Goal: Transaction & Acquisition: Purchase product/service

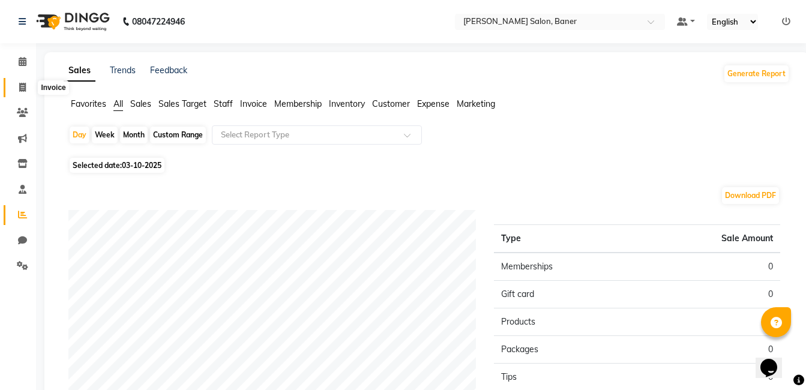
click at [24, 88] on icon at bounding box center [22, 87] width 7 height 9
select select "service"
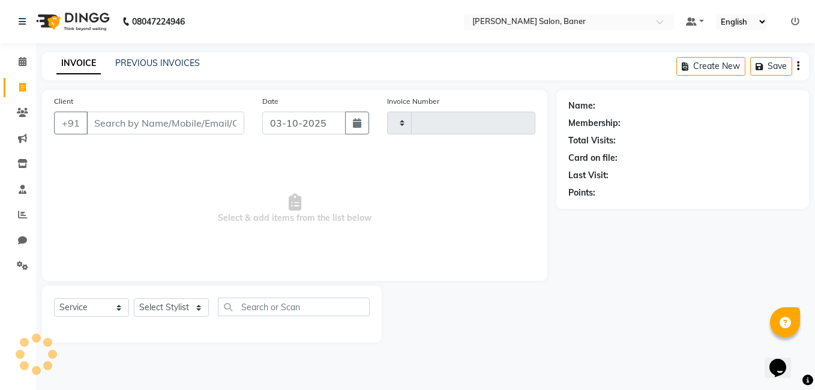
type input "3961"
select select "7115"
click at [199, 311] on select "Select Stylist Aaftab Malik Admin Jabaaz Karan Rathod Karishma Khot Krishna Vya…" at bounding box center [171, 307] width 75 height 19
select select "60259"
click at [134, 298] on select "Select Stylist Aaftab Malik Admin Jabaaz Karan Rathod Karishma Khot Krishna Vya…" at bounding box center [171, 307] width 75 height 19
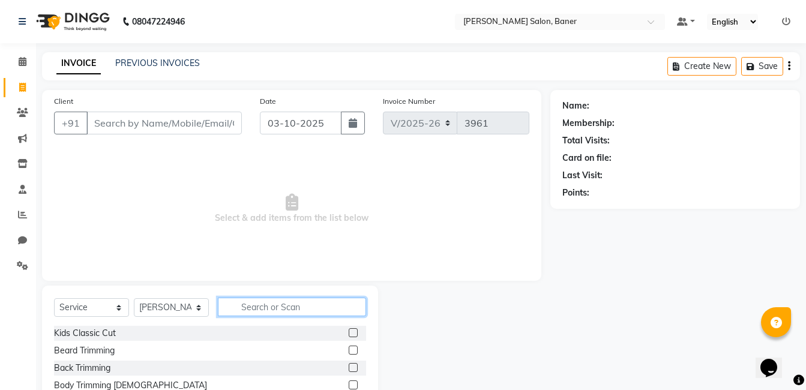
click at [255, 314] on input "text" at bounding box center [292, 307] width 148 height 19
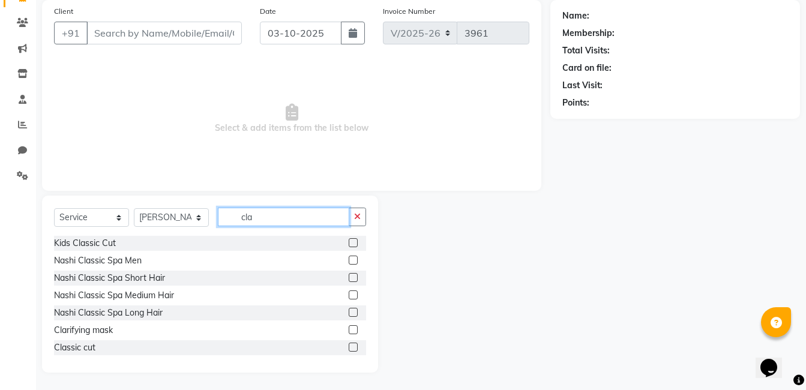
scroll to position [91, 0]
type input "cla"
click at [349, 349] on label at bounding box center [353, 346] width 9 height 9
click at [349, 349] on input "checkbox" at bounding box center [353, 347] width 8 height 8
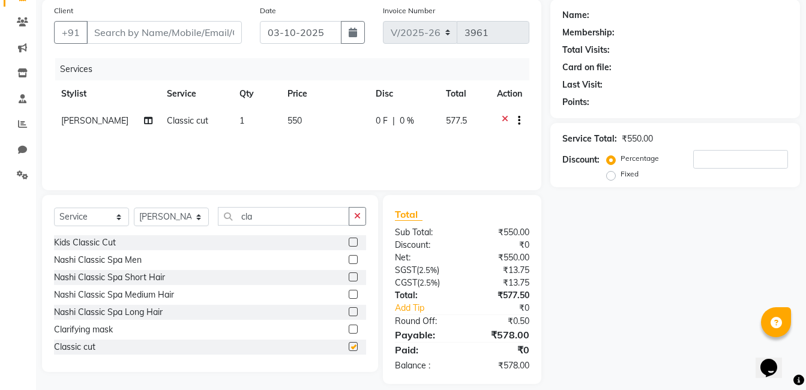
checkbox input "false"
drag, startPoint x: 305, startPoint y: 219, endPoint x: 316, endPoint y: 226, distance: 12.7
click at [316, 226] on div "Select Service Product Membership Package Voucher Prepaid Gift Card Select Styl…" at bounding box center [210, 221] width 312 height 28
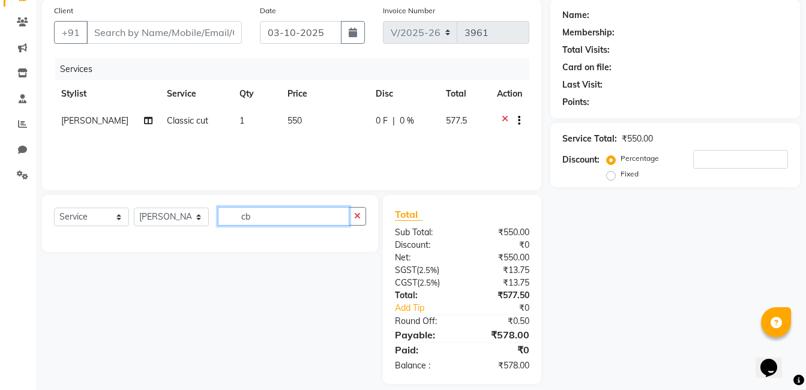
type input "c"
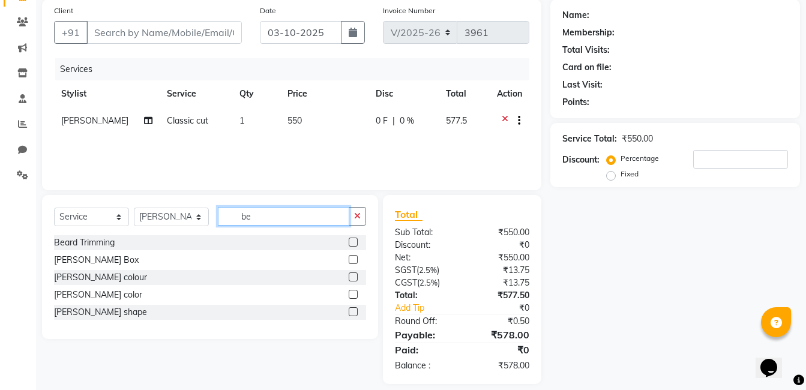
type input "be"
click at [355, 313] on label at bounding box center [353, 311] width 9 height 9
click at [355, 313] on input "checkbox" at bounding box center [353, 313] width 8 height 8
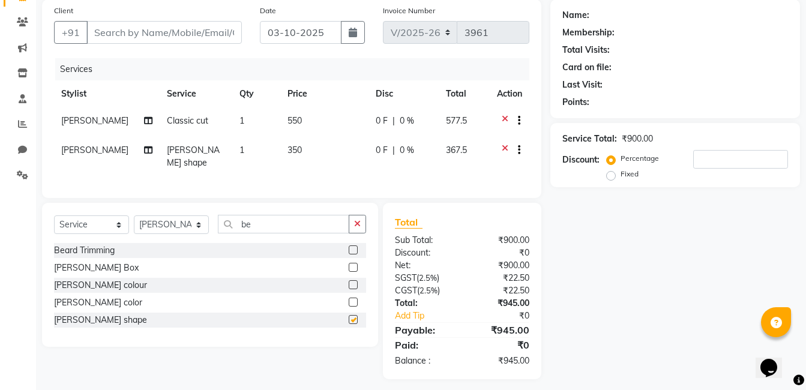
checkbox input "false"
click at [154, 41] on input "Client" at bounding box center [164, 32] width 156 height 23
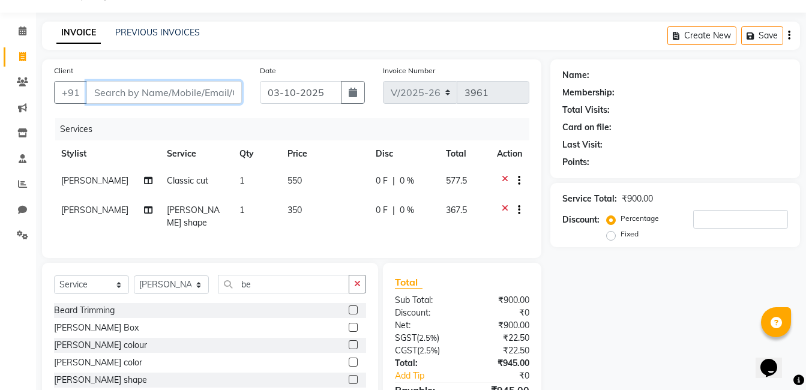
type input "8"
type input "0"
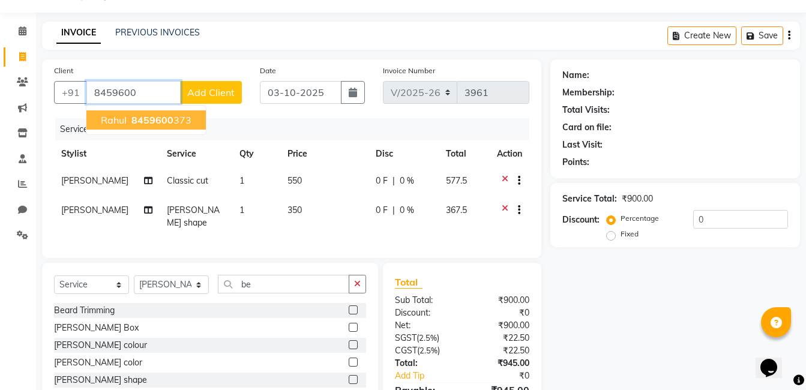
click at [180, 121] on ngb-highlight "8459600 373" at bounding box center [160, 120] width 62 height 12
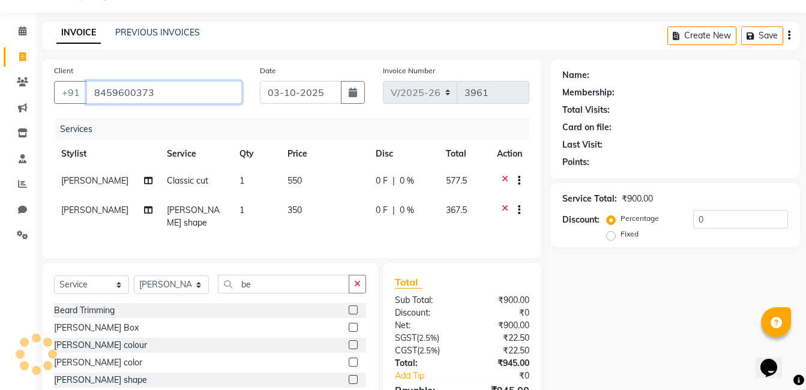
type input "8459600373"
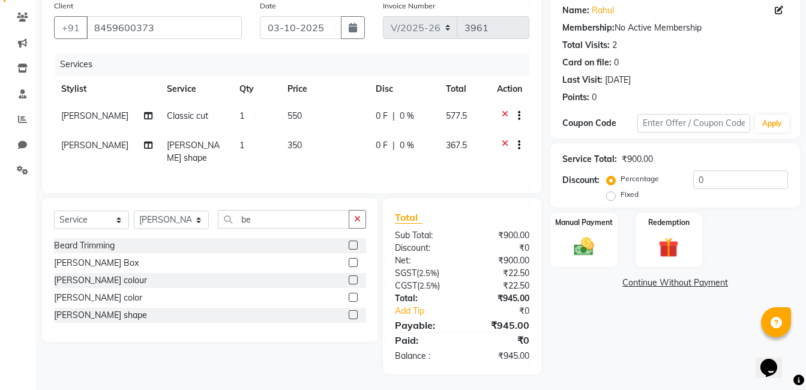
scroll to position [97, 0]
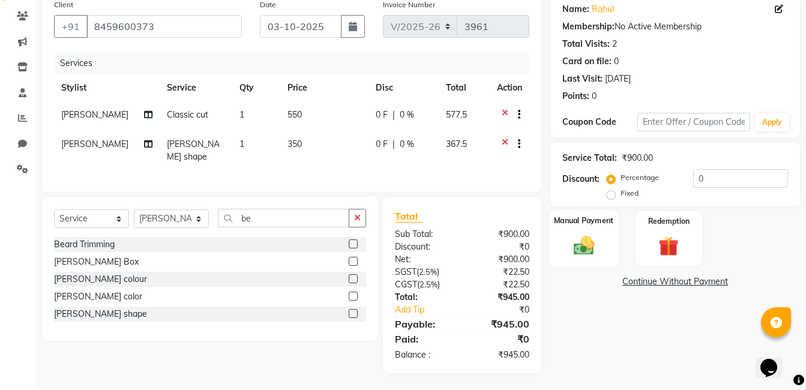
click at [601, 245] on div "Manual Payment" at bounding box center [584, 238] width 70 height 57
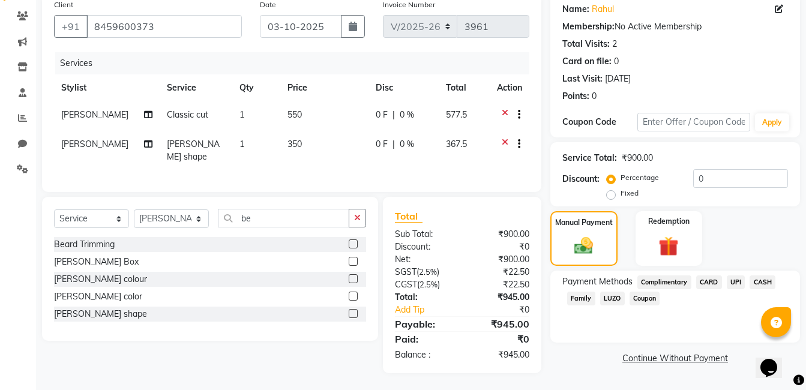
click at [737, 285] on span "UPI" at bounding box center [736, 283] width 19 height 14
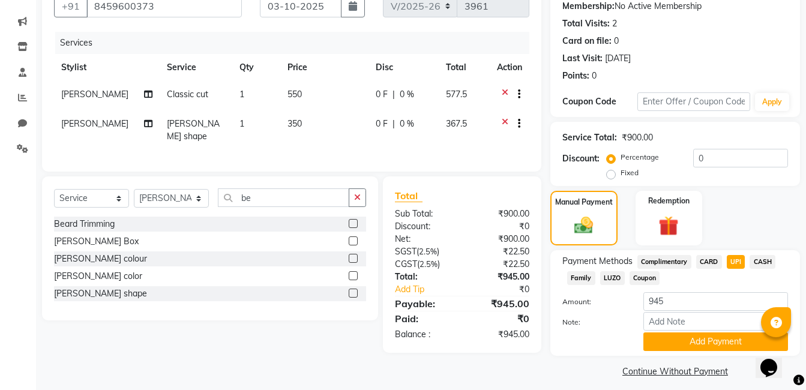
scroll to position [125, 0]
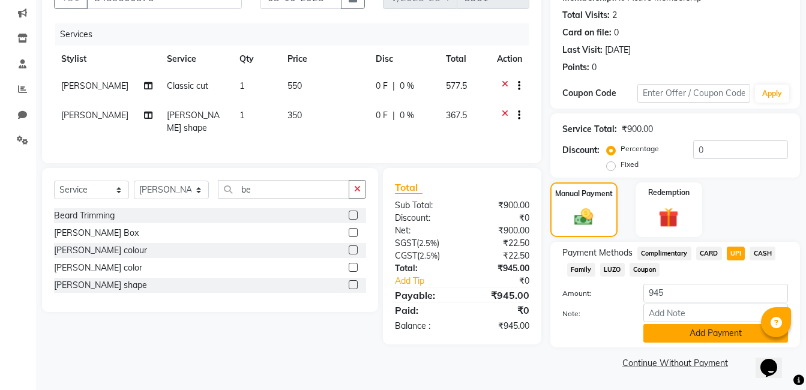
click at [685, 328] on button "Add Payment" at bounding box center [716, 333] width 145 height 19
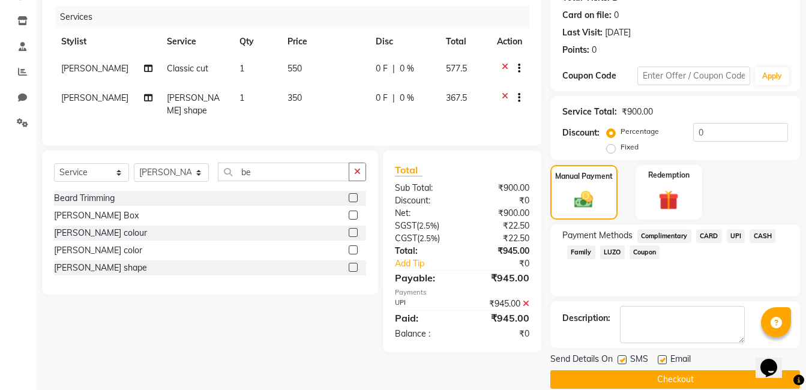
scroll to position [160, 0]
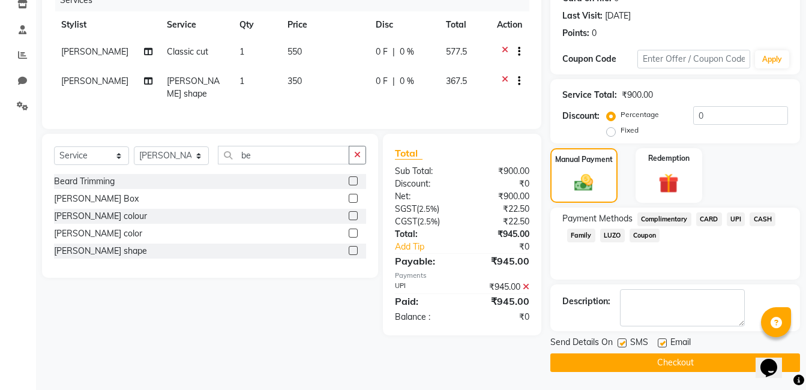
click at [710, 363] on button "Checkout" at bounding box center [676, 363] width 250 height 19
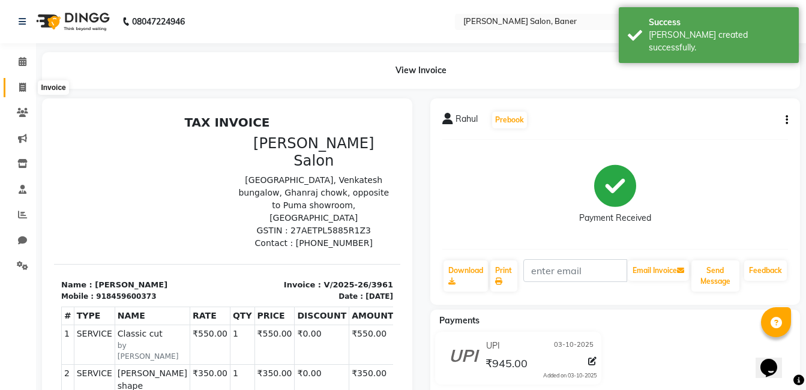
click at [19, 84] on icon at bounding box center [22, 87] width 7 height 9
select select "7115"
select select "service"
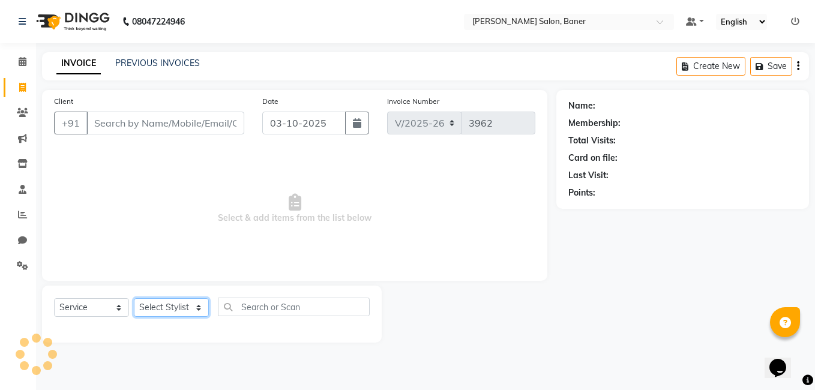
click at [199, 304] on select "Select Stylist Aaftab Malik Admin Jabaaz Karan Rathod Karishma Khot Krishna Vya…" at bounding box center [171, 307] width 75 height 19
select select "60255"
click at [134, 298] on select "Select Stylist Aaftab Malik Admin Jabaaz Karan Rathod Karishma Khot Krishna Vya…" at bounding box center [171, 307] width 75 height 19
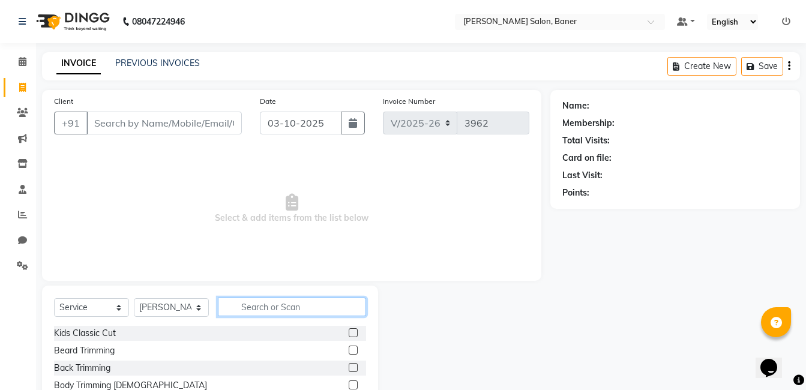
click at [241, 309] on input "text" at bounding box center [292, 307] width 148 height 19
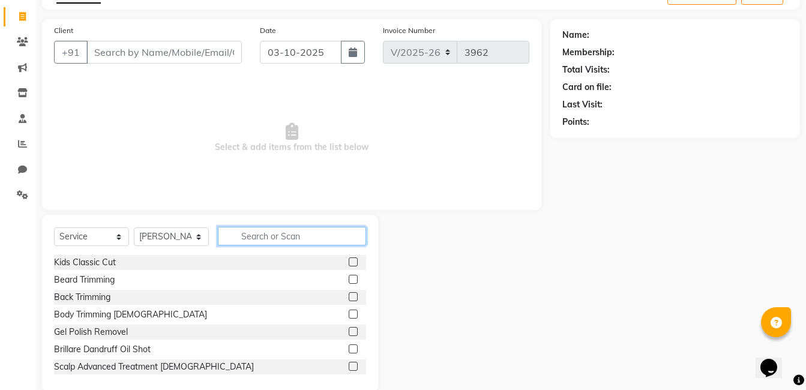
scroll to position [91, 0]
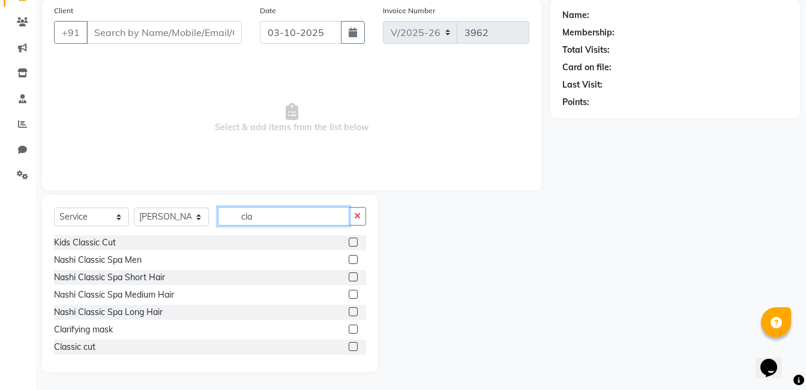
type input "cla"
click at [349, 347] on label at bounding box center [353, 346] width 9 height 9
click at [349, 347] on input "checkbox" at bounding box center [353, 347] width 8 height 8
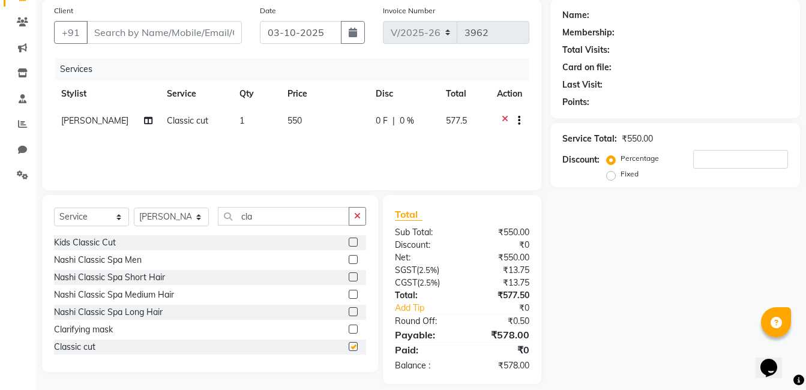
checkbox input "false"
click at [258, 220] on input "cla" at bounding box center [283, 216] width 131 height 19
type input "c"
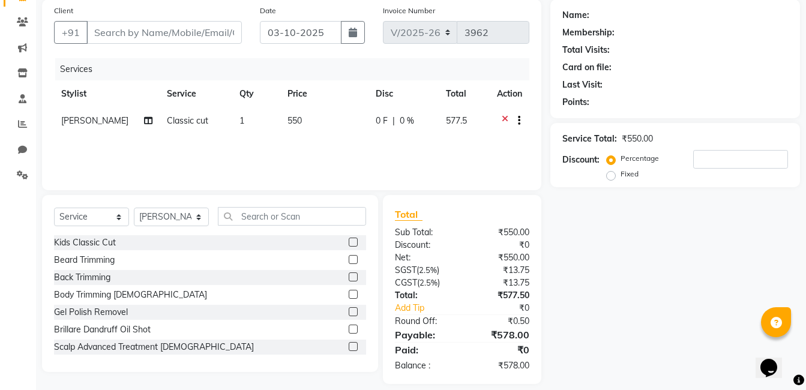
click at [505, 122] on icon at bounding box center [505, 122] width 7 height 15
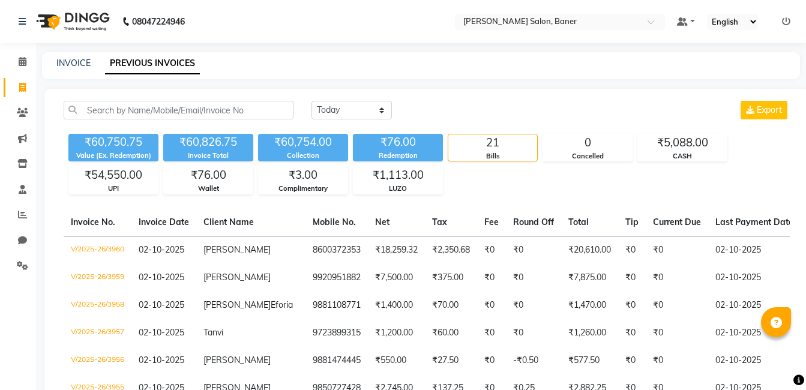
select select "[DATE]"
click at [24, 96] on link "Invoice" at bounding box center [18, 88] width 29 height 20
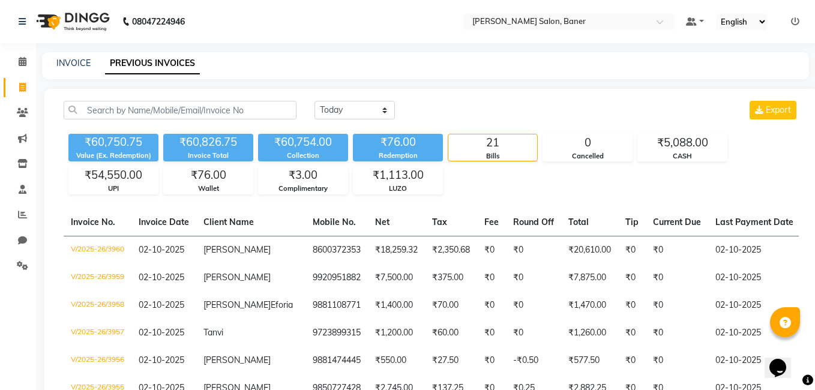
select select "service"
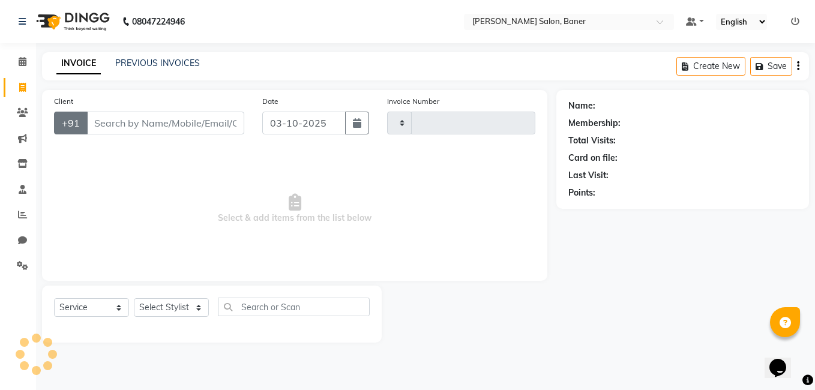
type input "3961"
select select "7115"
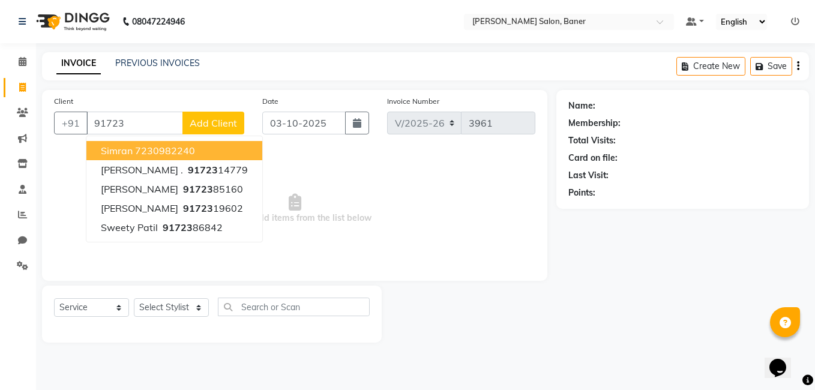
drag, startPoint x: 169, startPoint y: 136, endPoint x: 133, endPoint y: 176, distance: 53.6
click at [133, 176] on button "Athrav . 91723 14779" at bounding box center [174, 169] width 176 height 19
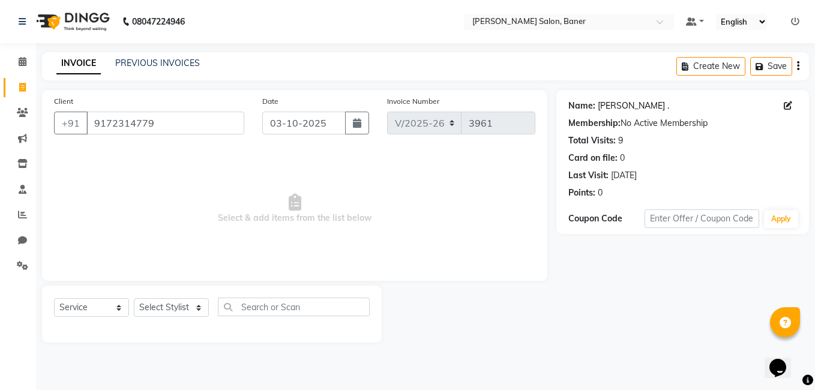
click at [615, 106] on link "Athrav ." at bounding box center [633, 106] width 71 height 13
click at [187, 117] on input "9172314779" at bounding box center [165, 123] width 158 height 23
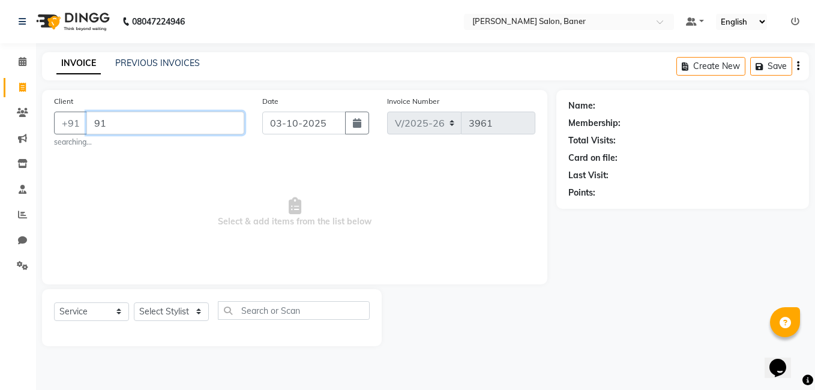
type input "9"
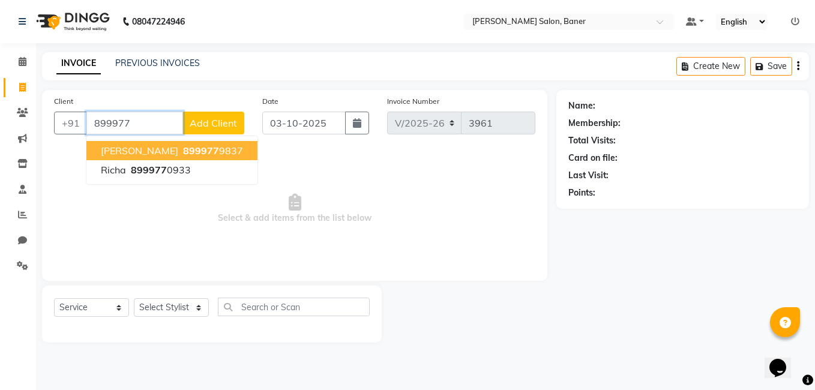
click at [183, 145] on ngb-highlight "899977 9837" at bounding box center [212, 151] width 62 height 12
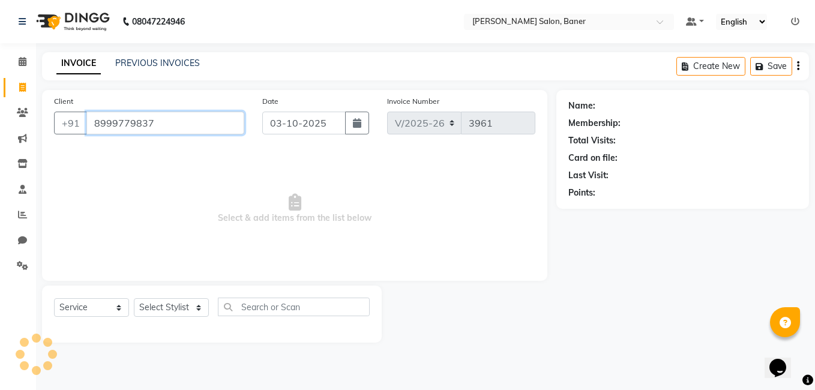
type input "8999779837"
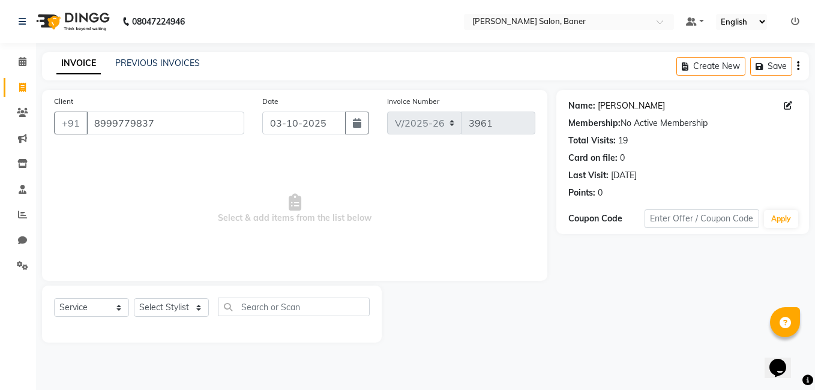
click at [612, 106] on link "Athrav" at bounding box center [631, 106] width 67 height 13
click at [23, 88] on icon at bounding box center [22, 87] width 7 height 9
click at [23, 113] on icon at bounding box center [22, 112] width 11 height 9
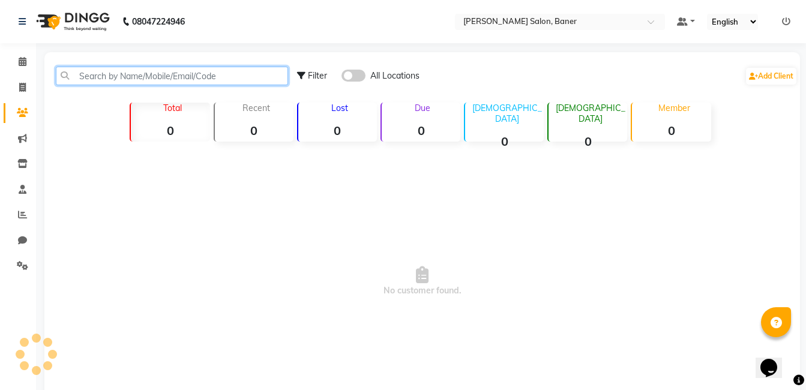
click at [88, 78] on input "text" at bounding box center [172, 76] width 232 height 19
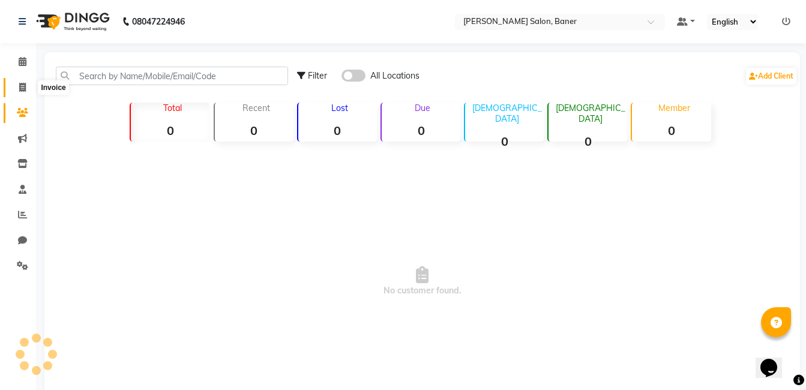
click at [24, 85] on icon at bounding box center [22, 87] width 7 height 9
select select "service"
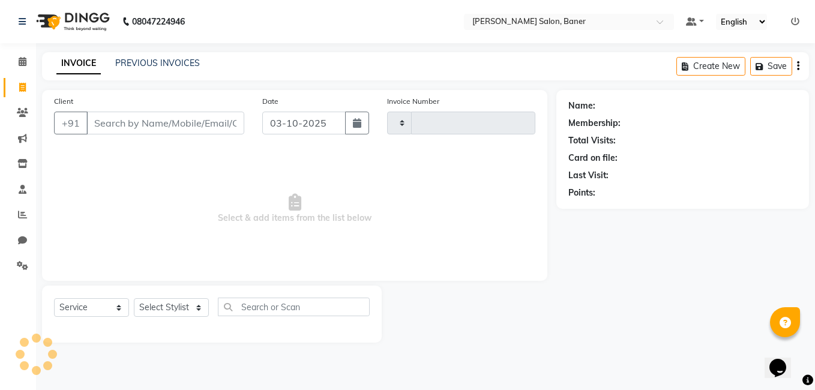
click at [113, 118] on input "Client" at bounding box center [165, 123] width 158 height 23
type input "9833565252"
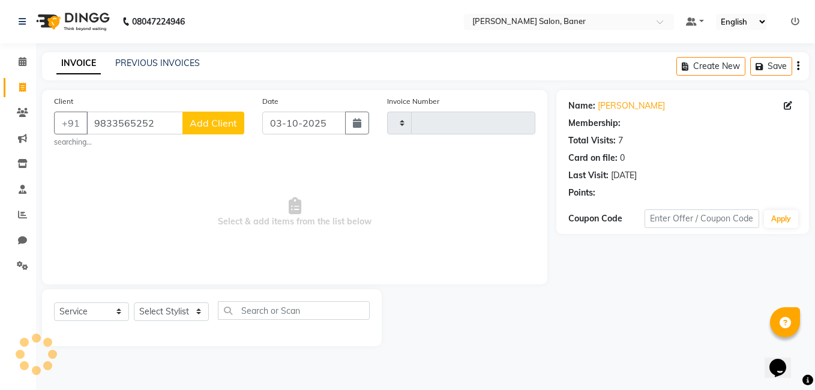
select select "1: Object"
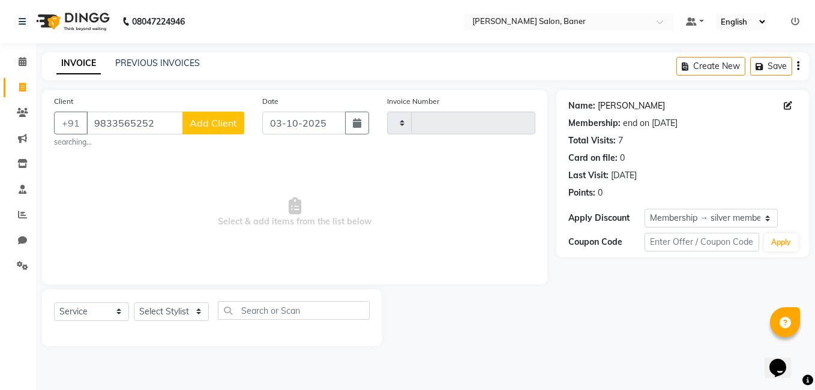
click at [617, 107] on link "[PERSON_NAME]" at bounding box center [631, 106] width 67 height 13
click at [20, 90] on icon at bounding box center [22, 87] width 7 height 9
select select "service"
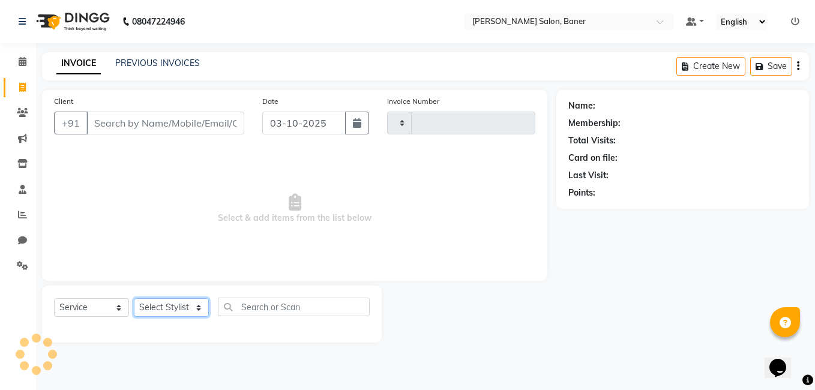
click at [167, 302] on select "Select Stylist" at bounding box center [171, 307] width 75 height 19
type input "3962"
select select "7115"
click at [166, 305] on select "Select Stylist" at bounding box center [171, 307] width 75 height 19
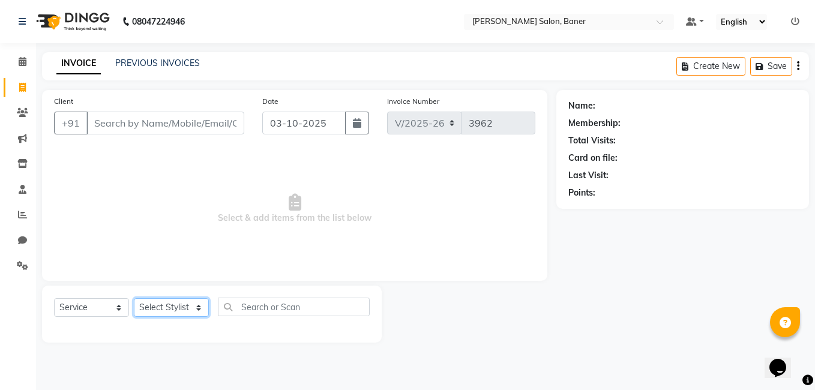
select select "68623"
click at [134, 298] on select "Select Stylist [PERSON_NAME] Admin Jabaaz [PERSON_NAME] [PERSON_NAME] [PERSON_N…" at bounding box center [171, 307] width 75 height 19
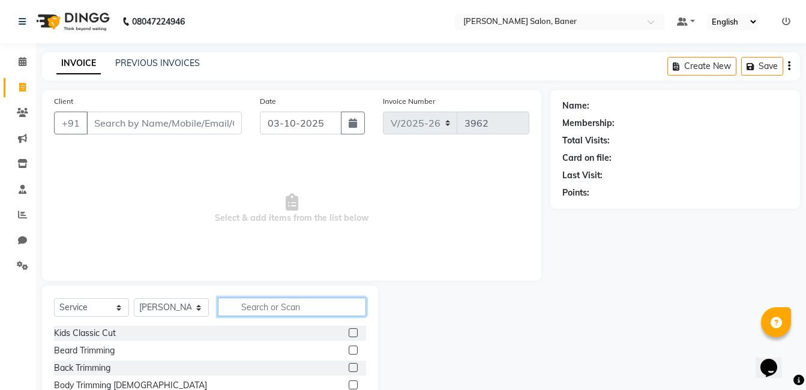
click at [254, 305] on input "text" at bounding box center [292, 307] width 148 height 19
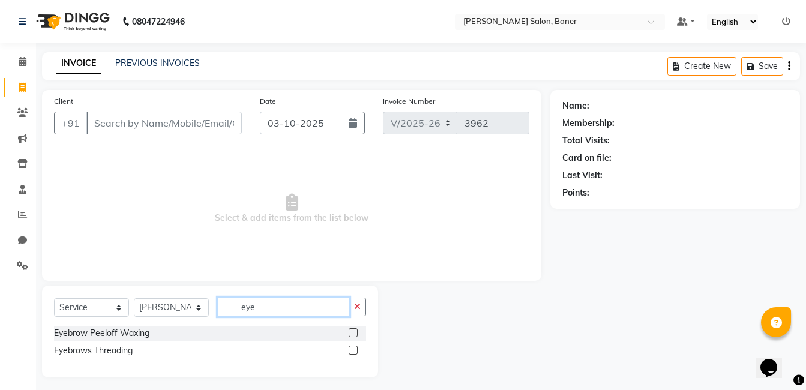
type input "eye"
click at [351, 351] on label at bounding box center [353, 350] width 9 height 9
click at [351, 351] on input "checkbox" at bounding box center [353, 351] width 8 height 8
checkbox input "true"
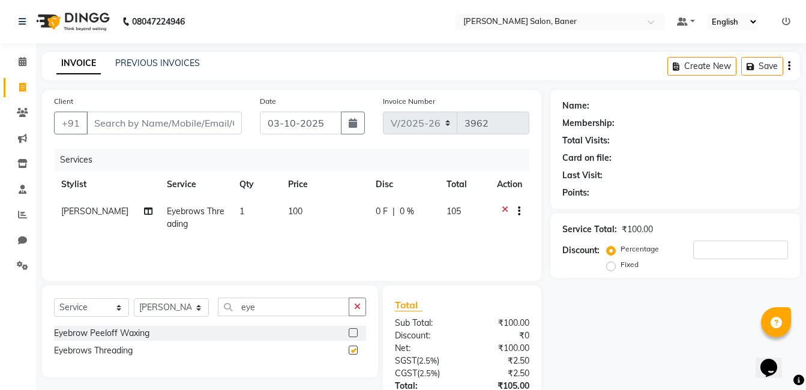
drag, startPoint x: 359, startPoint y: 312, endPoint x: 303, endPoint y: 311, distance: 55.8
click at [355, 311] on button "button" at bounding box center [357, 307] width 17 height 19
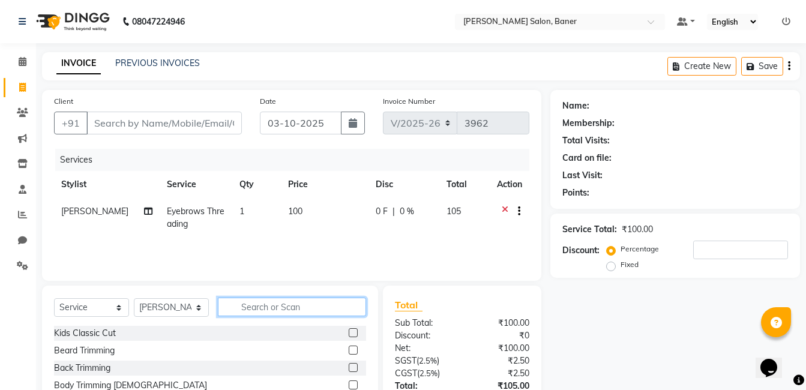
click at [295, 310] on input "text" at bounding box center [292, 307] width 148 height 19
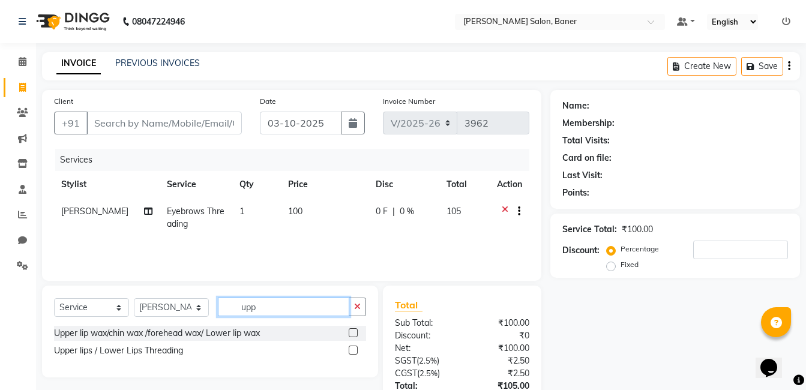
type input "upp"
drag, startPoint x: 355, startPoint y: 348, endPoint x: 286, endPoint y: 124, distance: 233.8
click at [355, 347] on label at bounding box center [353, 350] width 9 height 9
click at [355, 347] on input "checkbox" at bounding box center [353, 351] width 8 height 8
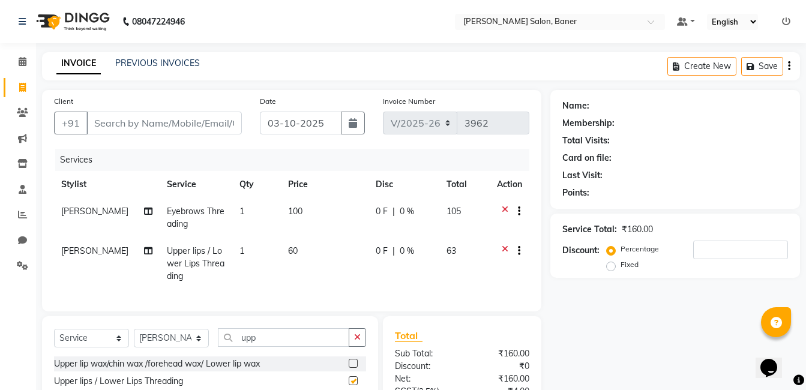
checkbox input "false"
click at [207, 124] on input "Client" at bounding box center [164, 123] width 156 height 23
type input "9"
type input "0"
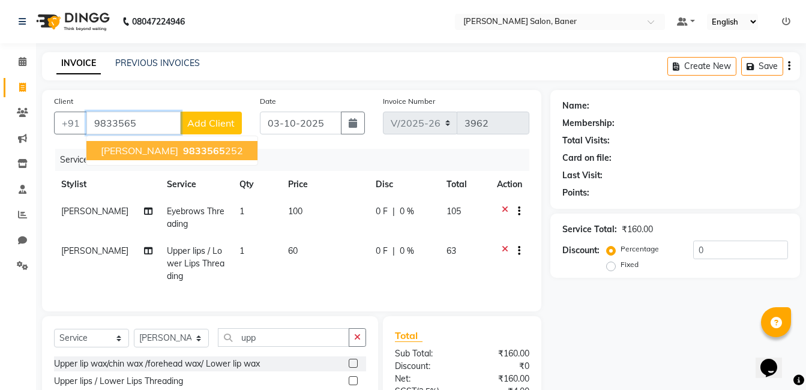
click at [183, 149] on span "9833565" at bounding box center [204, 151] width 42 height 12
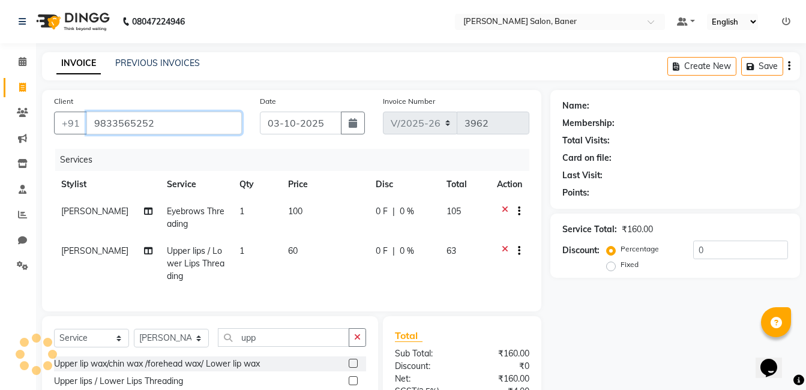
type input "9833565252"
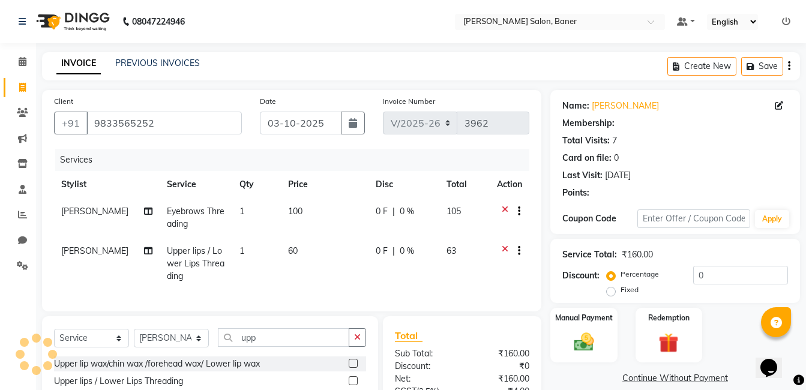
select select "1: Object"
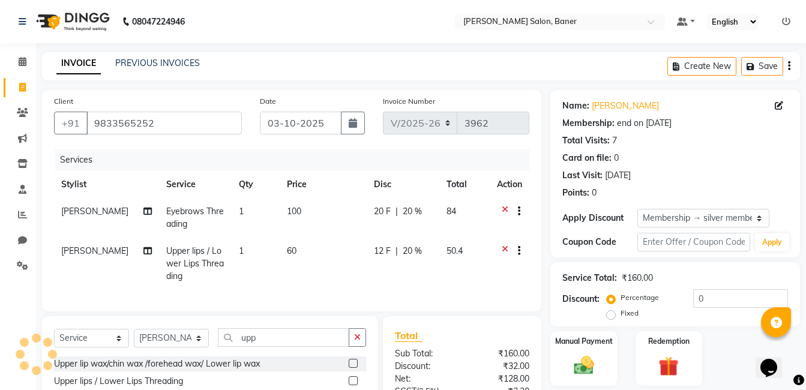
type input "20"
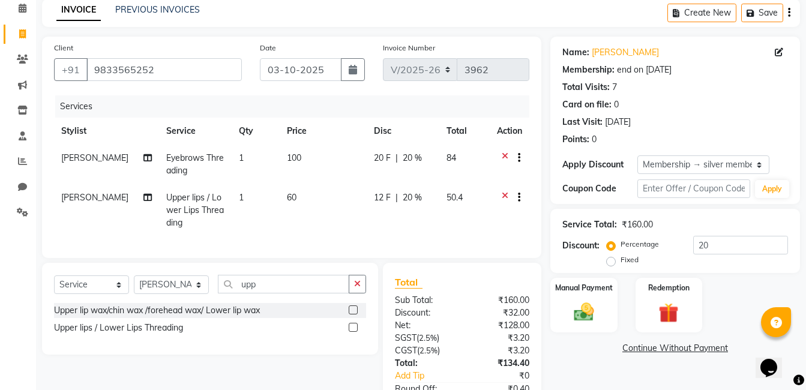
scroll to position [142, 0]
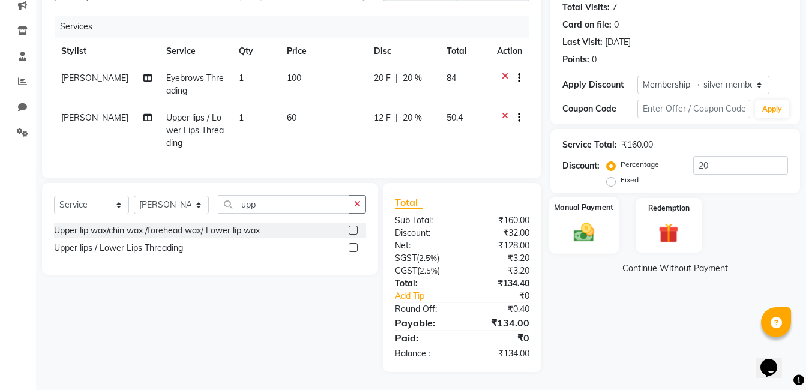
click at [581, 220] on img at bounding box center [584, 232] width 34 height 24
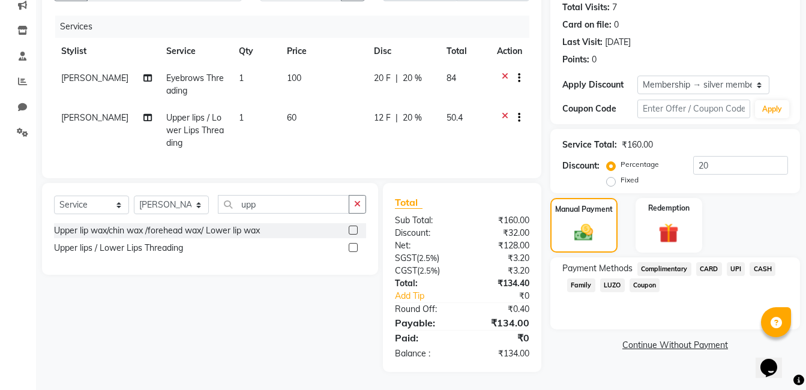
click at [735, 264] on span "UPI" at bounding box center [736, 269] width 19 height 14
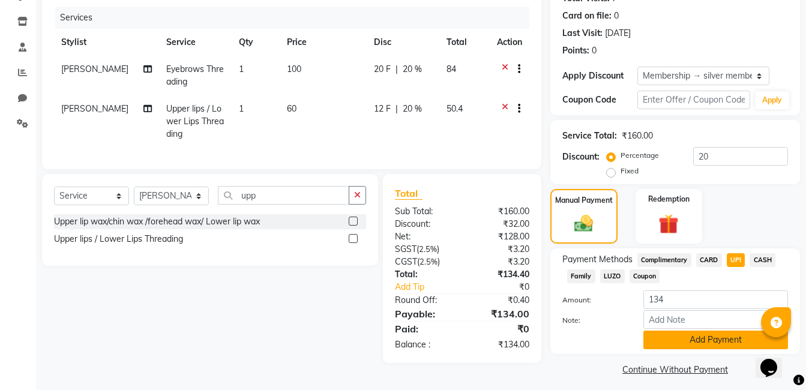
click at [690, 343] on button "Add Payment" at bounding box center [716, 340] width 145 height 19
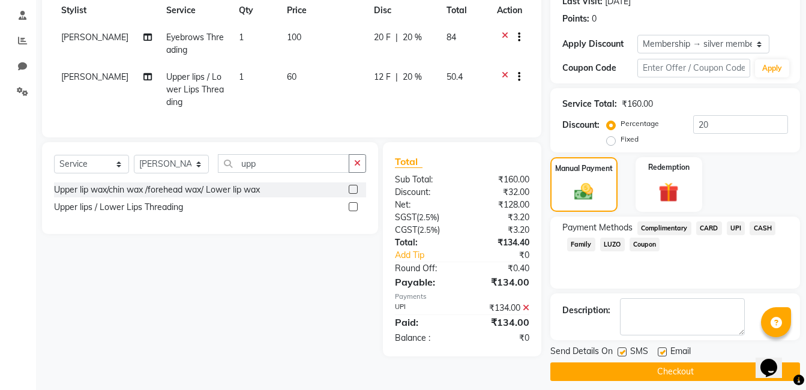
scroll to position [183, 0]
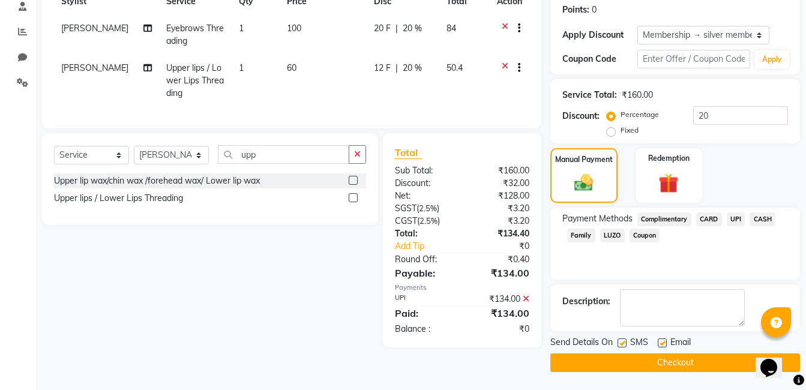
click at [674, 365] on button "Checkout" at bounding box center [676, 363] width 250 height 19
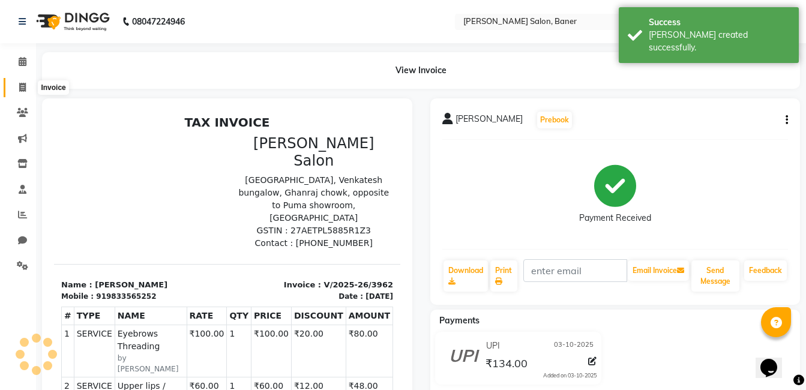
click at [16, 85] on span at bounding box center [22, 88] width 21 height 14
select select "service"
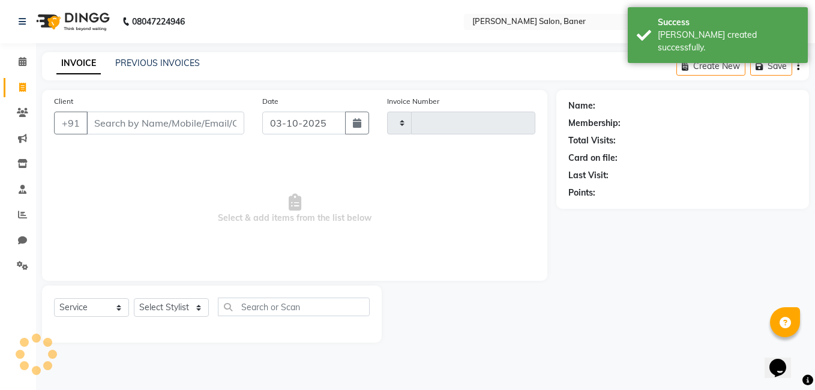
type input "3963"
select select "7115"
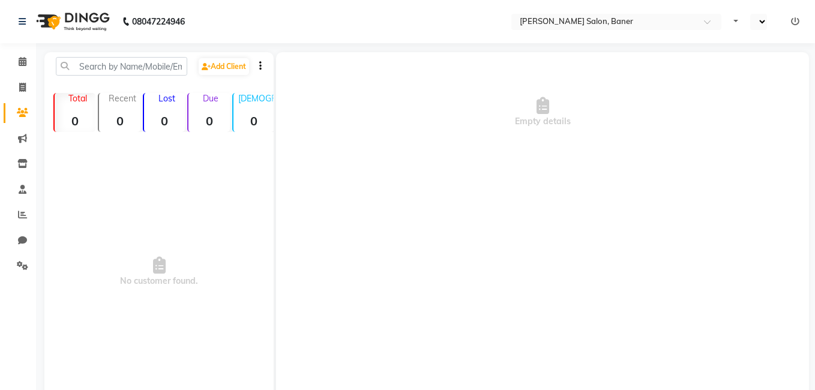
select select "en"
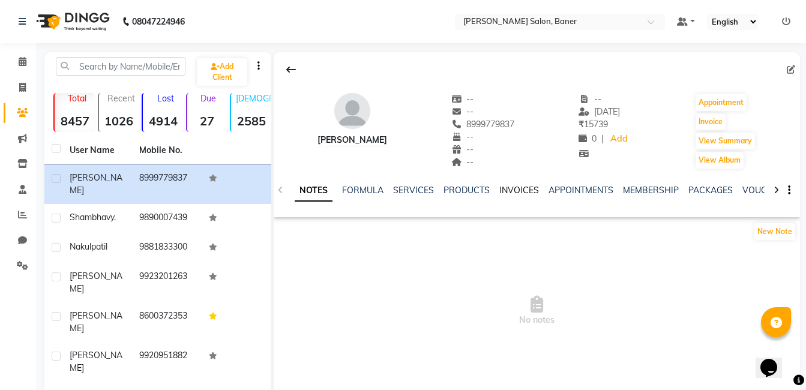
click at [516, 189] on link "INVOICES" at bounding box center [520, 190] width 40 height 11
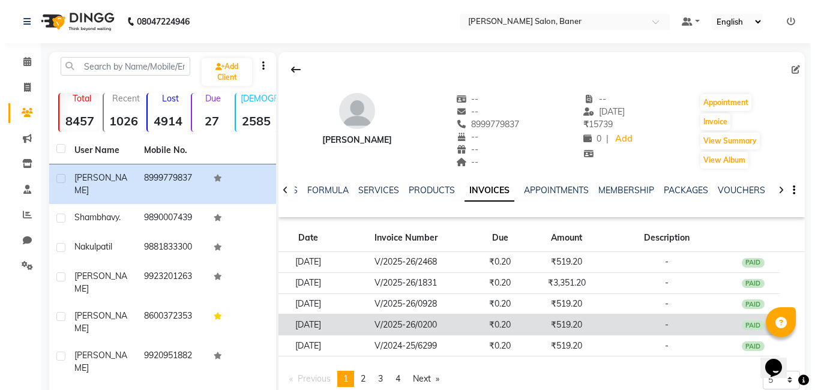
scroll to position [60, 0]
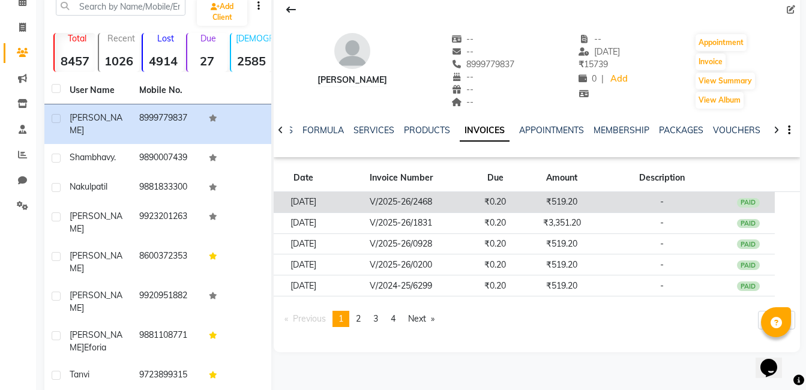
click at [755, 202] on div "PAID" at bounding box center [748, 203] width 23 height 10
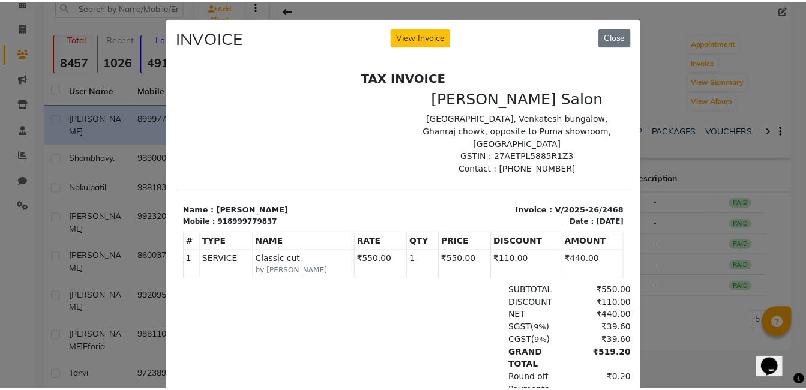
scroll to position [10, 0]
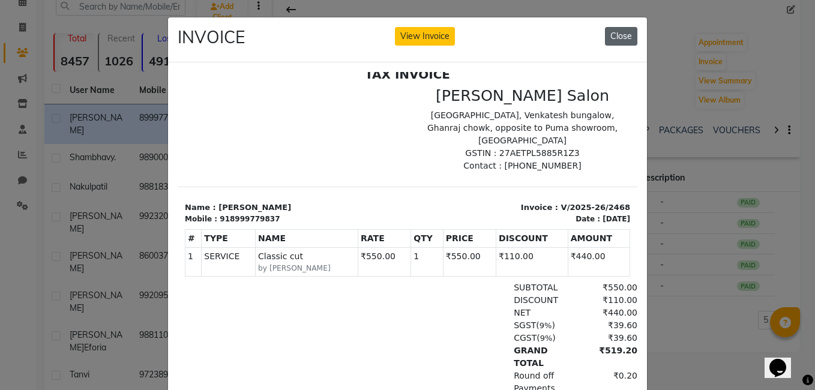
click at [618, 31] on button "Close" at bounding box center [621, 36] width 32 height 19
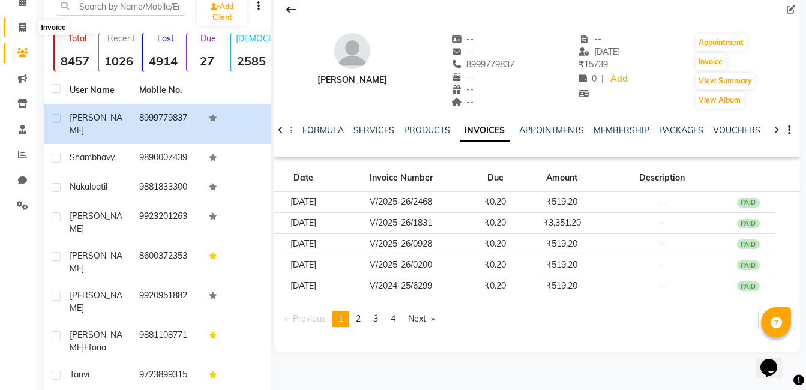
click at [22, 30] on icon at bounding box center [22, 27] width 7 height 9
select select "service"
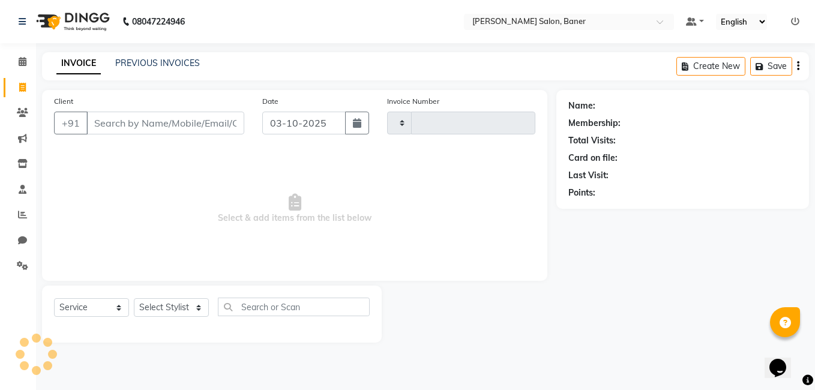
type input "3961"
select select "7115"
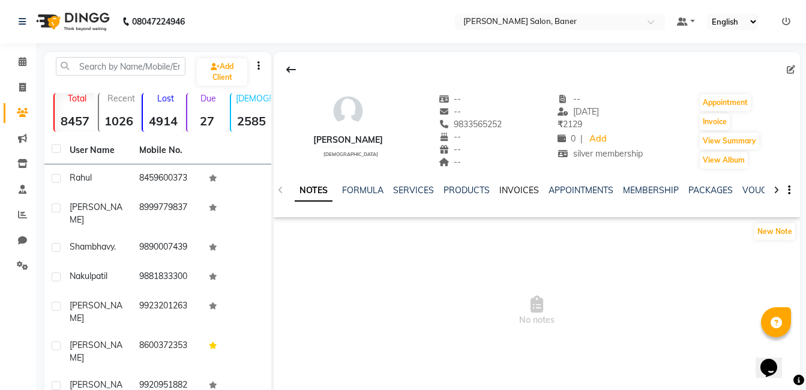
click at [519, 191] on link "INVOICES" at bounding box center [520, 190] width 40 height 11
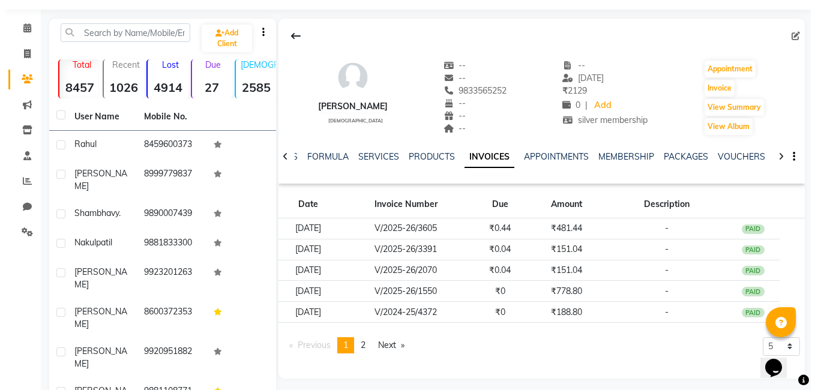
scroll to position [60, 0]
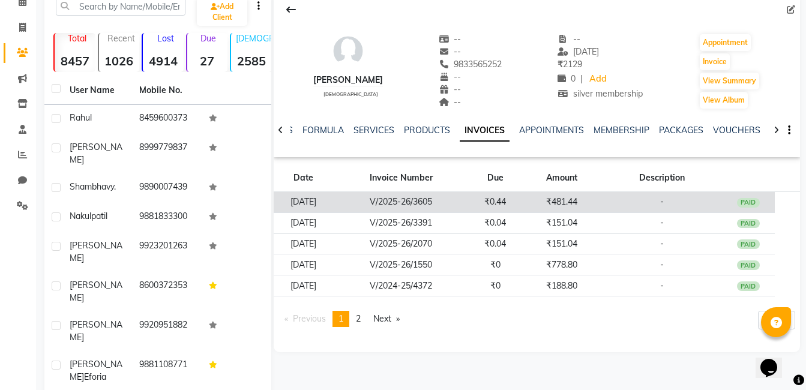
click at [716, 202] on td "-" at bounding box center [662, 202] width 120 height 21
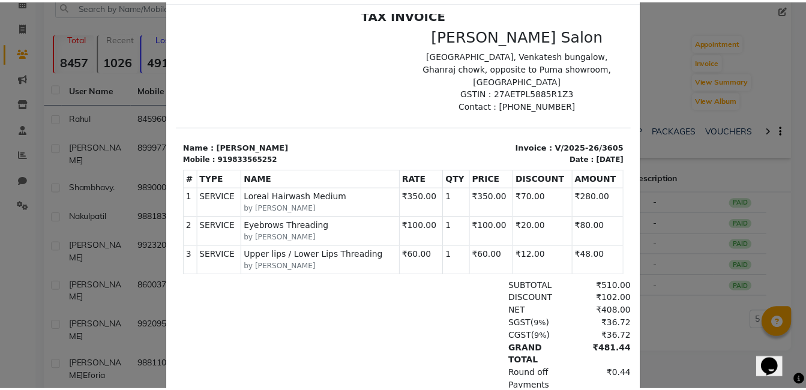
scroll to position [0, 0]
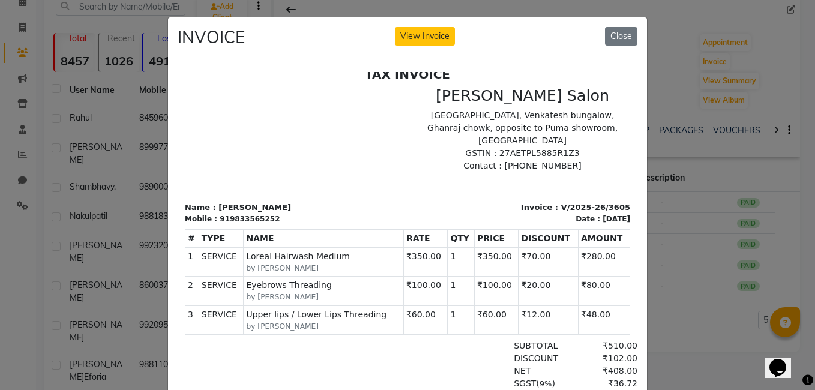
click at [659, 84] on ngb-modal-window "INVOICE View Invoice Close" at bounding box center [407, 195] width 815 height 390
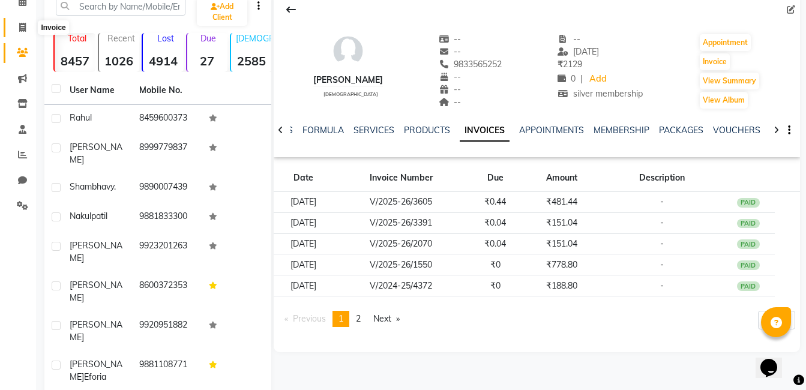
click at [25, 23] on icon at bounding box center [22, 27] width 7 height 9
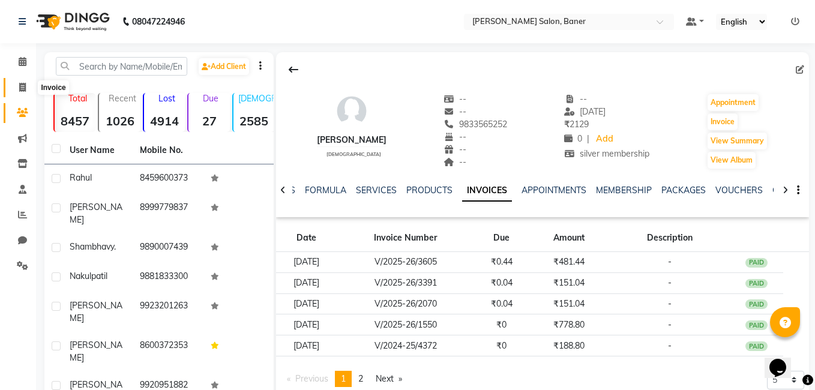
select select "service"
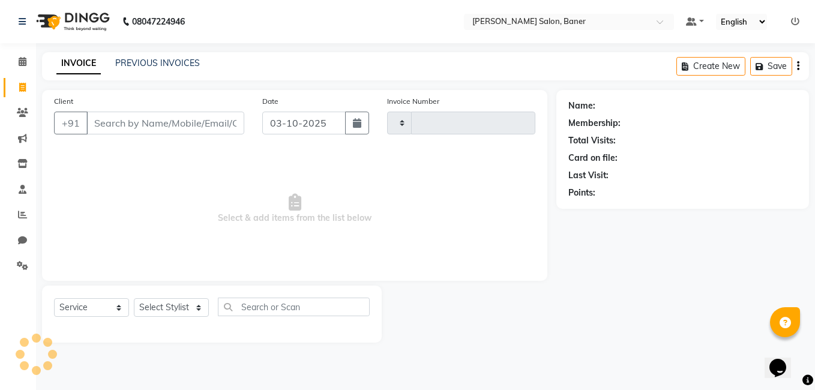
type input "3962"
select select "7115"
click at [324, 268] on span "Select & add items from the list below" at bounding box center [295, 209] width 482 height 120
select select "service"
type input "3962"
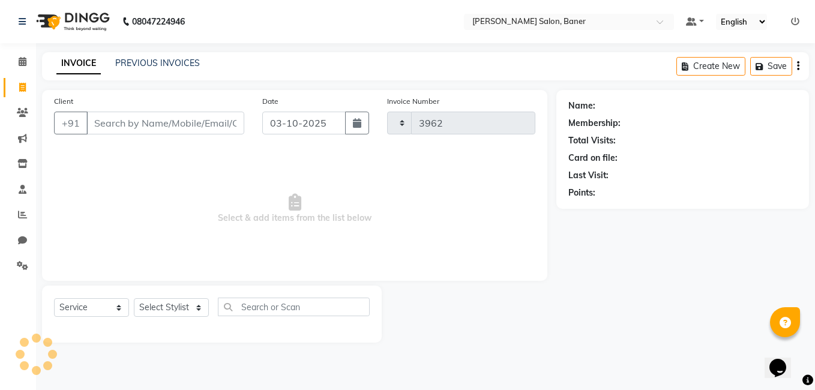
select select "7115"
click at [19, 55] on link "Calendar" at bounding box center [18, 62] width 29 height 20
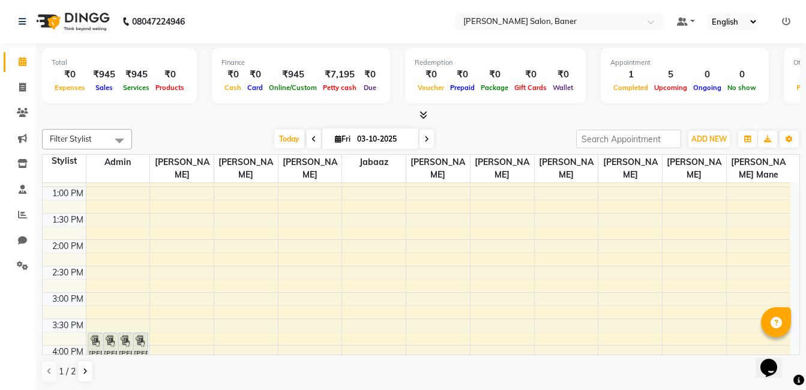
scroll to position [180, 0]
click at [116, 246] on div "9:00 AM 9:30 AM 10:00 AM 10:30 AM 11:00 AM 11:30 AM 12:00 PM 12:30 PM 1:00 PM 1…" at bounding box center [417, 346] width 748 height 686
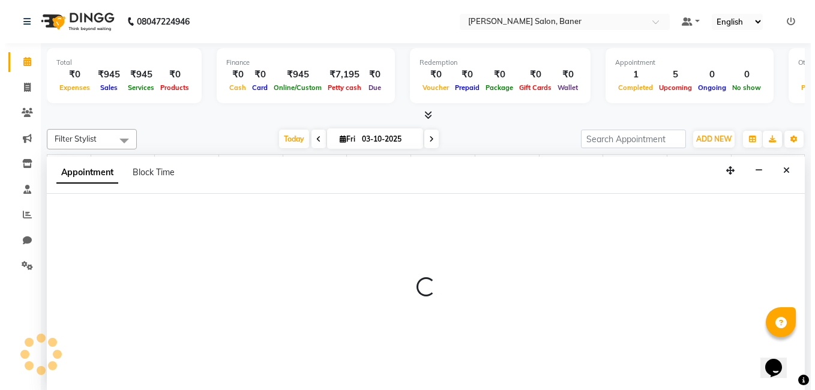
scroll to position [1, 0]
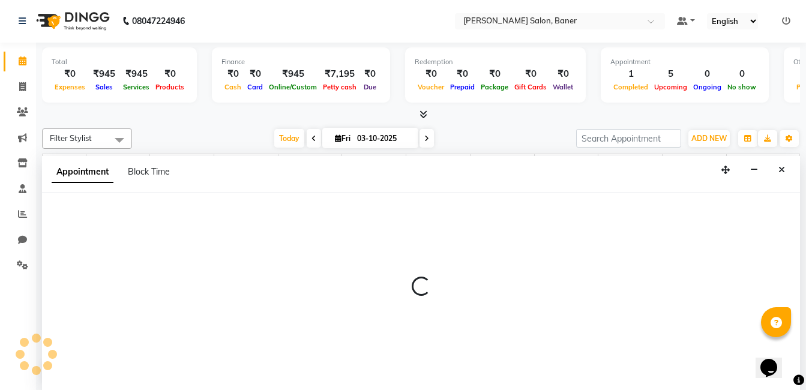
select select "60263"
select select "tentative"
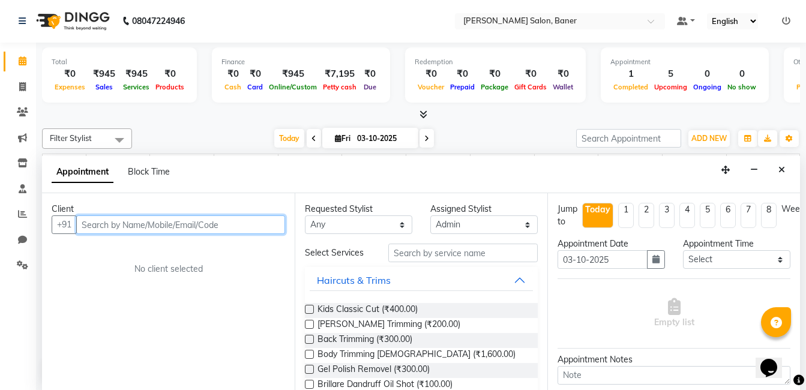
click at [124, 223] on input "text" at bounding box center [180, 225] width 209 height 19
type input "9545994113"
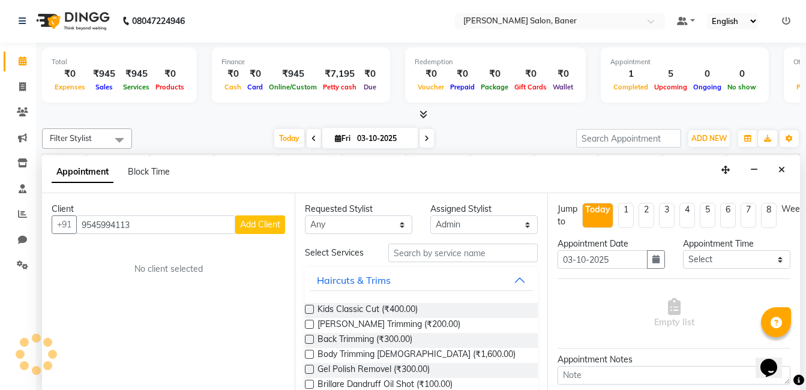
click at [259, 228] on span "Add Client" at bounding box center [260, 224] width 40 height 11
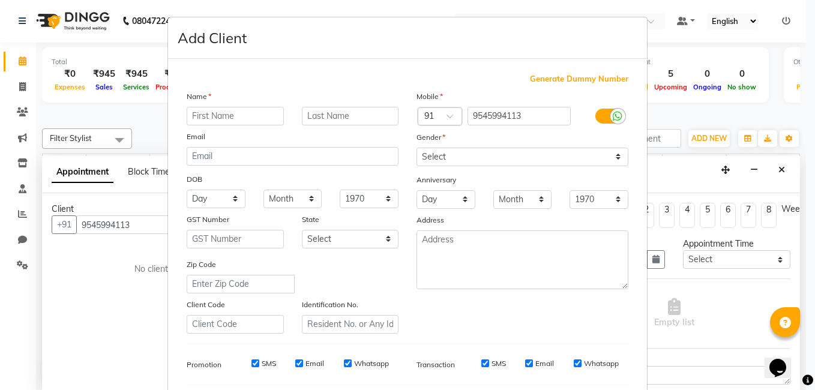
click at [191, 118] on input "text" at bounding box center [235, 116] width 97 height 19
type input "[PERSON_NAME]"
click at [445, 154] on select "Select Male Female Other Prefer Not To Say" at bounding box center [523, 157] width 212 height 19
select select "female"
click at [417, 148] on select "Select Male Female Other Prefer Not To Say" at bounding box center [523, 157] width 212 height 19
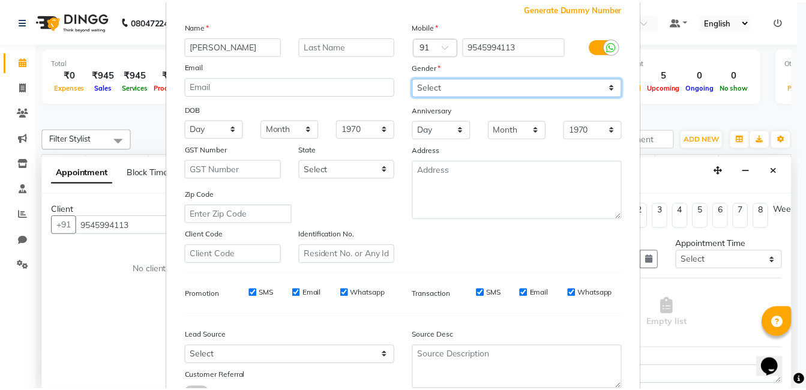
scroll to position [164, 0]
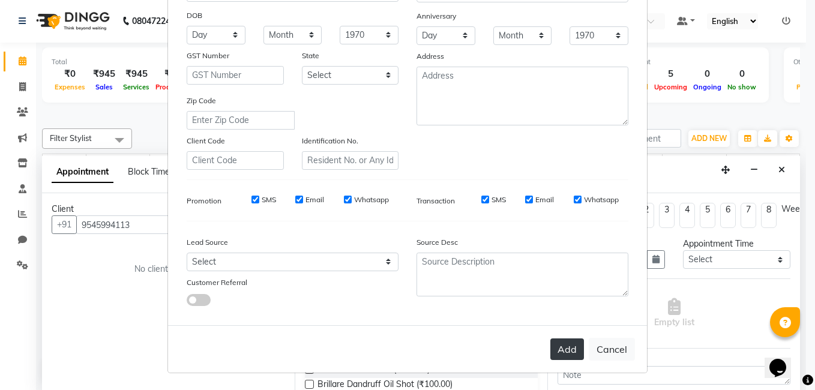
click at [572, 354] on button "Add" at bounding box center [568, 350] width 34 height 22
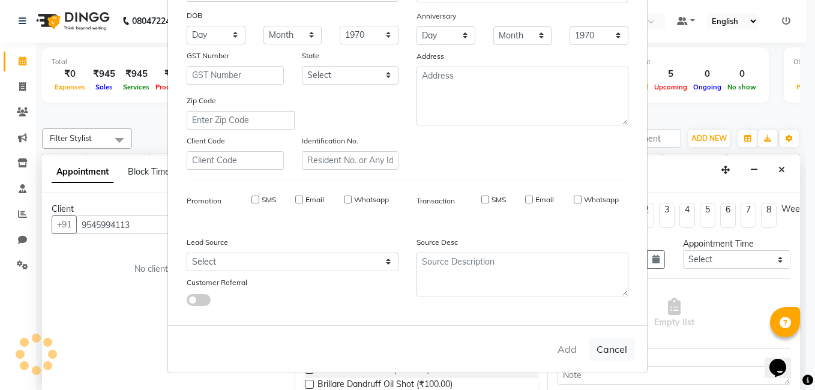
select select
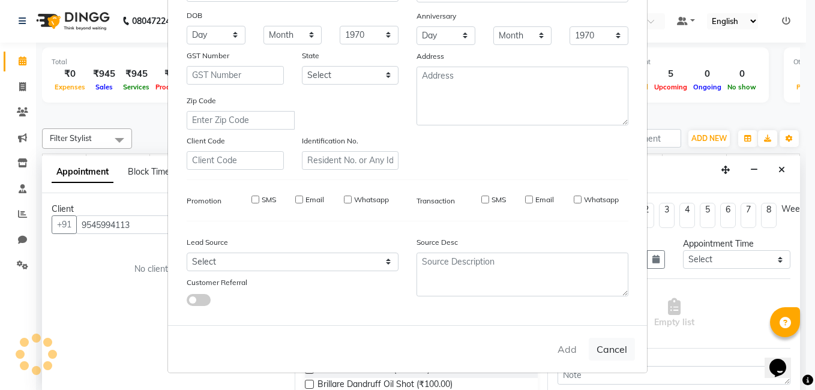
select select
checkbox input "false"
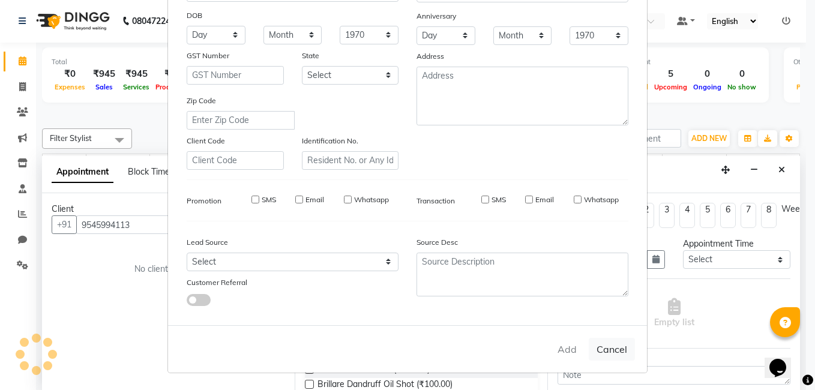
checkbox input "false"
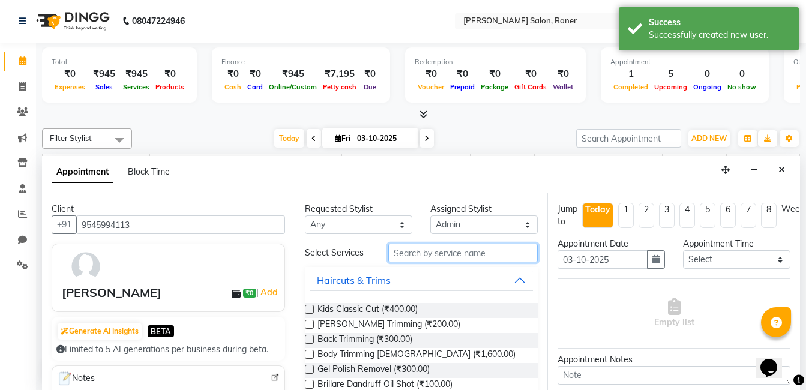
click at [415, 254] on input "text" at bounding box center [462, 253] width 149 height 19
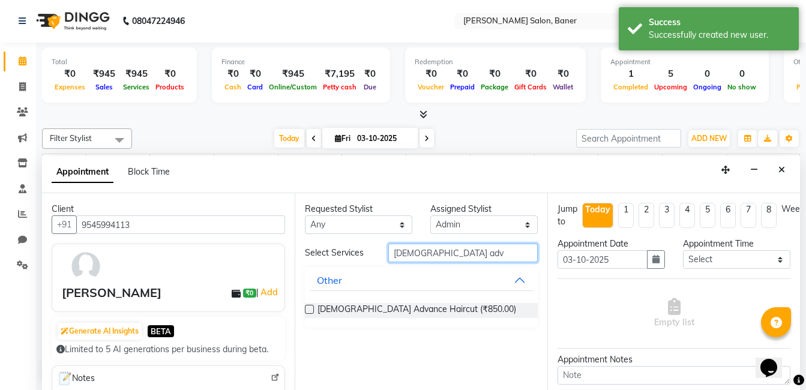
type input "female adv"
click at [304, 312] on div "Requested Stylist Any Aaftab Malik Admin Jabaaz Karan Rathod Karishma Khot Kris…" at bounding box center [421, 291] width 253 height 197
click at [313, 309] on label at bounding box center [309, 309] width 9 height 9
click at [313, 309] on input "checkbox" at bounding box center [309, 311] width 8 height 8
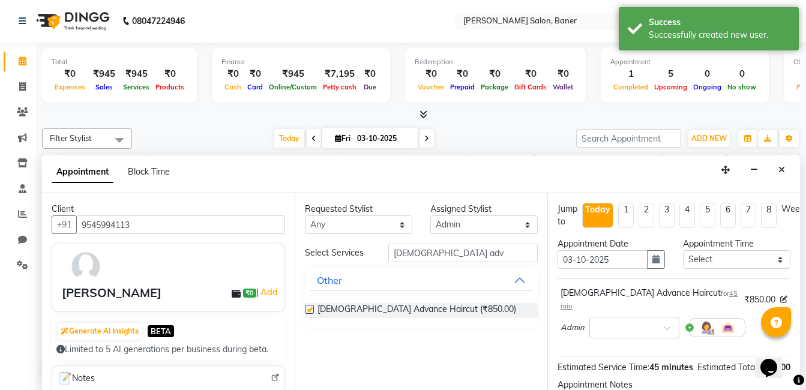
checkbox input "false"
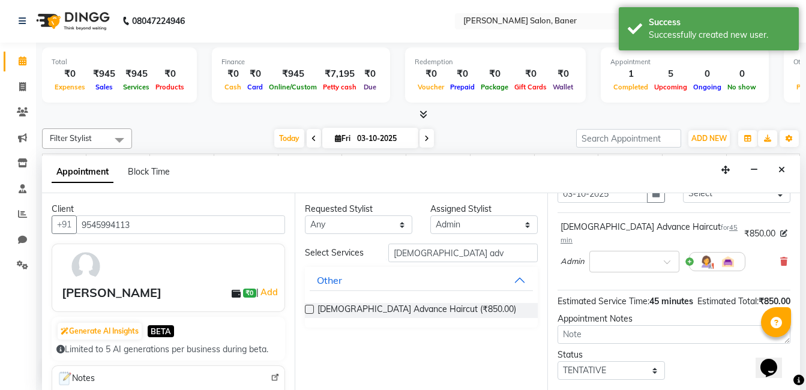
scroll to position [140, 0]
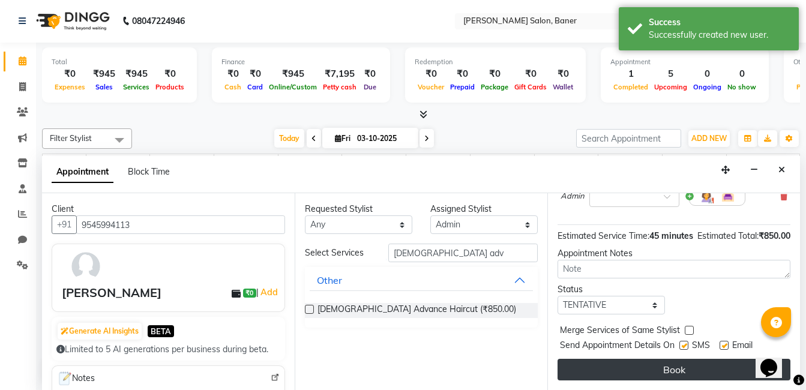
click at [679, 360] on button "Book" at bounding box center [674, 370] width 233 height 22
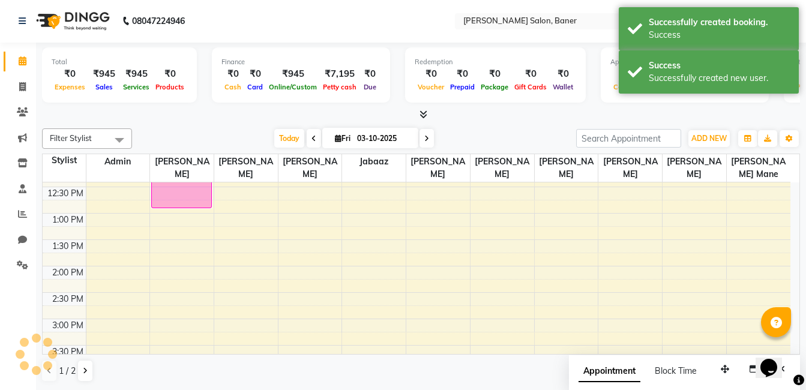
scroll to position [0, 0]
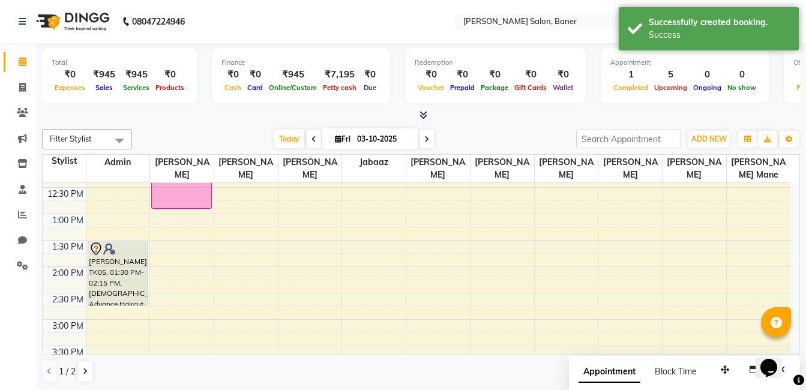
drag, startPoint x: 111, startPoint y: 277, endPoint x: 104, endPoint y: 306, distance: 29.0
click at [109, 306] on div "PUNIT ., TK02, 03:45 PM-04:40 PM, Classic cut PUNIT ., TK02, 03:45 PM-04:30 PM,…" at bounding box center [118, 346] width 64 height 686
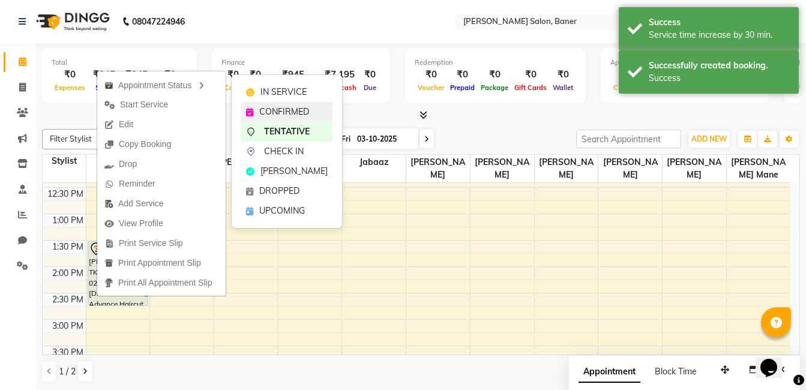
click at [263, 107] on span "CONFIRMED" at bounding box center [284, 112] width 50 height 13
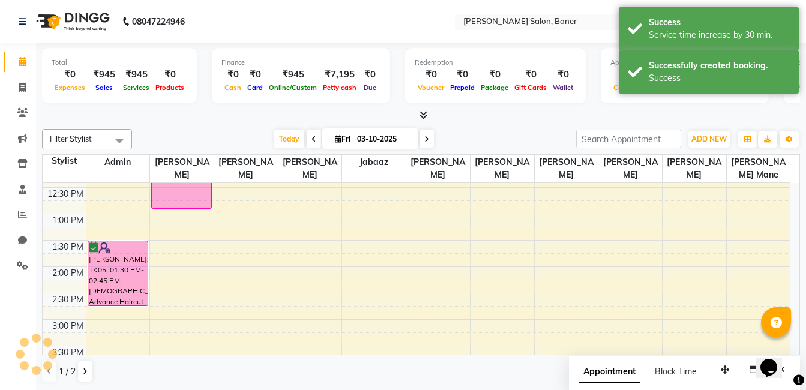
drag, startPoint x: 223, startPoint y: 120, endPoint x: 433, endPoint y: 88, distance: 212.6
click at [225, 119] on div at bounding box center [421, 115] width 758 height 13
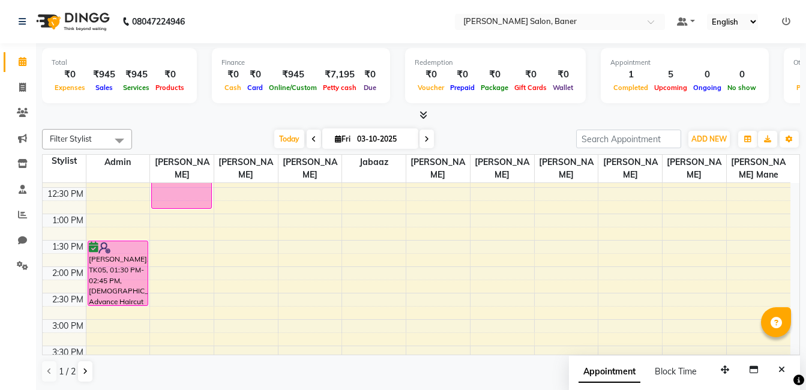
click at [503, 134] on div "Today Fri 03-10-2025" at bounding box center [354, 139] width 432 height 18
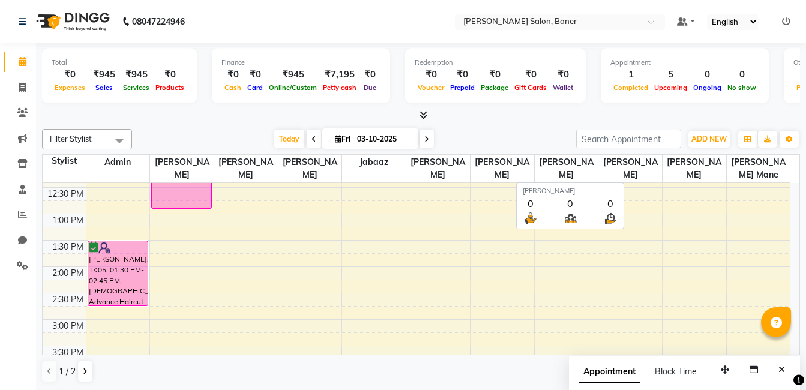
scroll to position [1, 0]
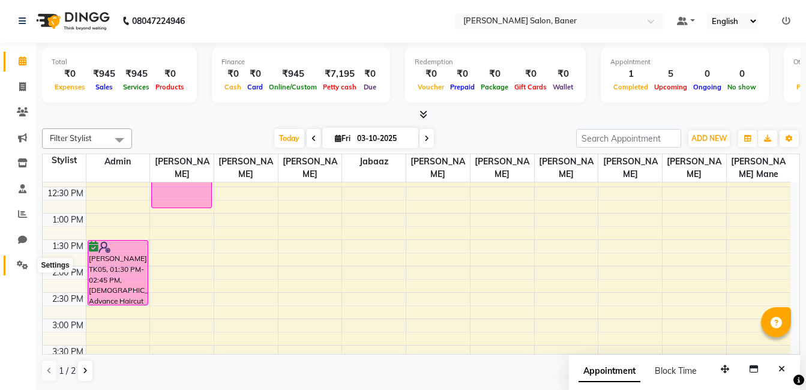
drag, startPoint x: 23, startPoint y: 269, endPoint x: 39, endPoint y: 265, distance: 16.0
click at [23, 268] on icon at bounding box center [22, 265] width 11 height 9
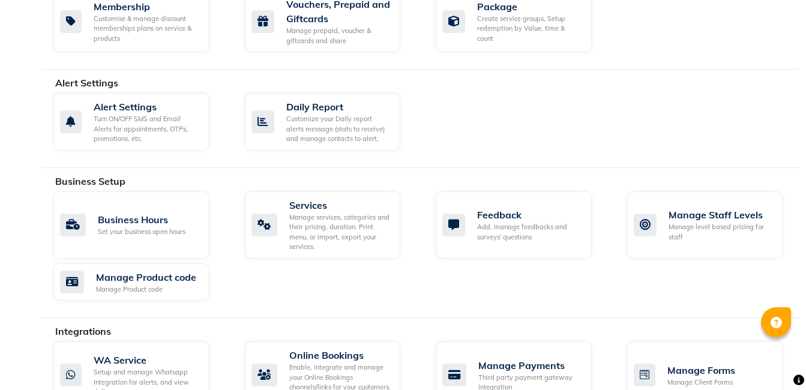
scroll to position [341, 0]
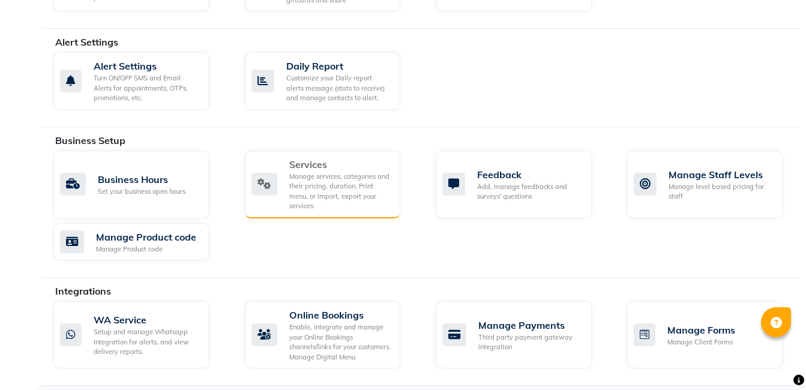
click at [316, 182] on div "Manage services, categories and their pricing, duration. Print menu, or import,…" at bounding box center [340, 192] width 102 height 40
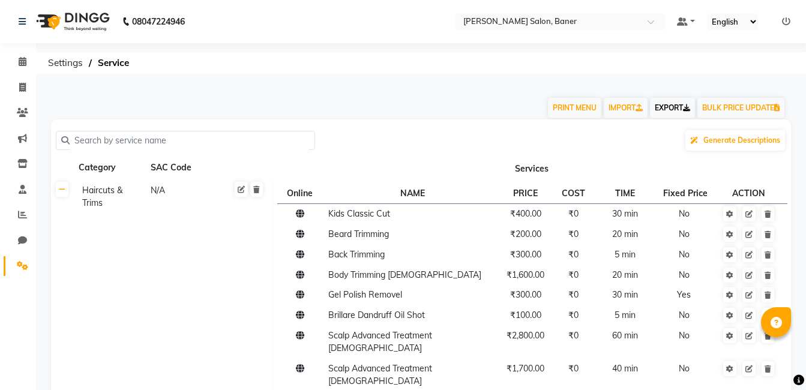
click at [667, 104] on link "EXPORT" at bounding box center [672, 108] width 45 height 20
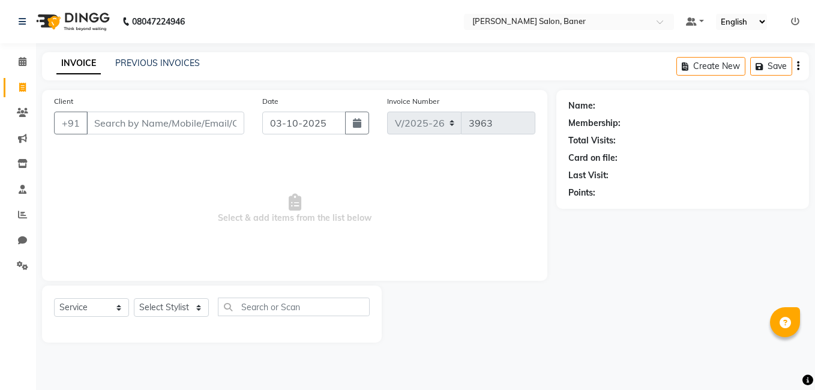
select select "7115"
select select "service"
drag, startPoint x: 0, startPoint y: 0, endPoint x: 176, endPoint y: 305, distance: 352.1
click at [177, 305] on select "Select Stylist [PERSON_NAME] Admin Jabaaz [PERSON_NAME] [PERSON_NAME] [PERSON_N…" at bounding box center [171, 307] width 75 height 19
select select "60255"
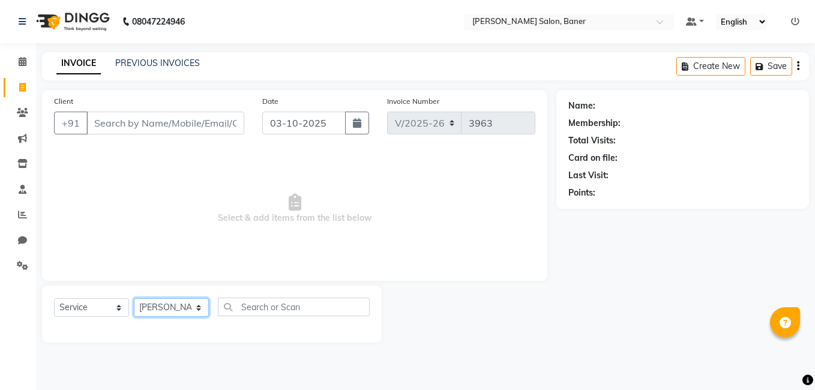
click at [134, 298] on select "Select Stylist [PERSON_NAME] Admin Jabaaz [PERSON_NAME] [PERSON_NAME] [PERSON_N…" at bounding box center [171, 307] width 75 height 19
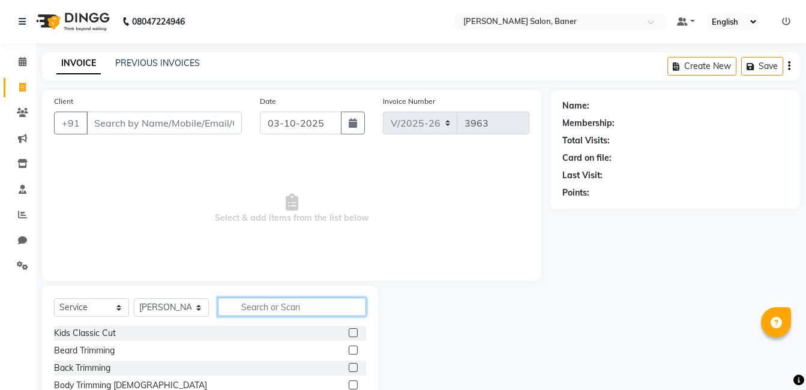
click at [251, 307] on input "text" at bounding box center [292, 307] width 148 height 19
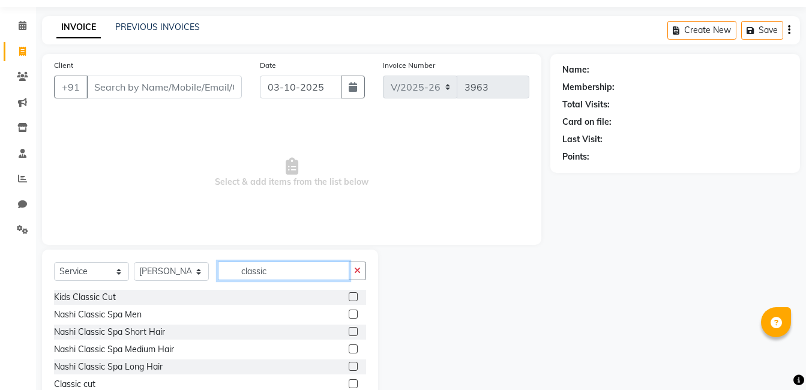
scroll to position [75, 0]
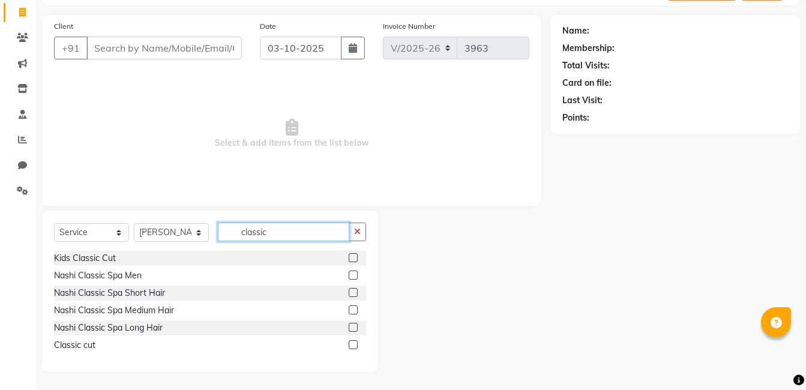
type input "classic"
click at [355, 345] on label at bounding box center [353, 344] width 9 height 9
click at [355, 345] on input "checkbox" at bounding box center [353, 346] width 8 height 8
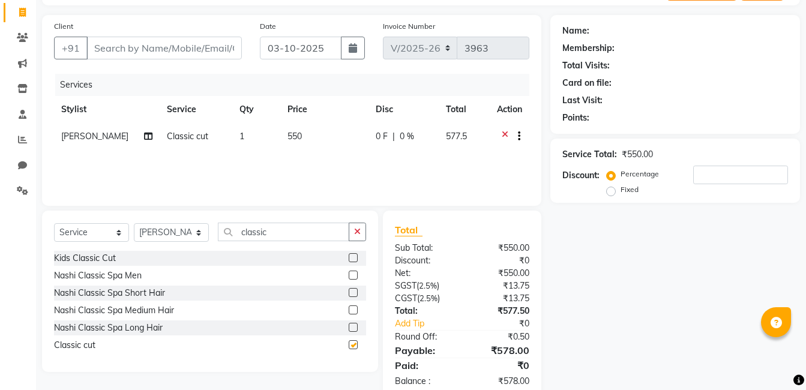
checkbox input "false"
click at [358, 232] on icon "button" at bounding box center [357, 232] width 7 height 8
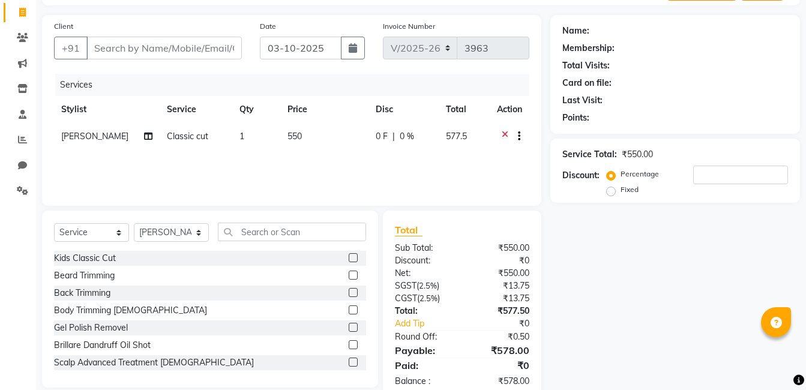
click at [307, 241] on div "Select Service Product Membership Package Voucher Prepaid Gift Card Select Styl…" at bounding box center [210, 237] width 312 height 28
click at [303, 235] on input "text" at bounding box center [292, 232] width 148 height 19
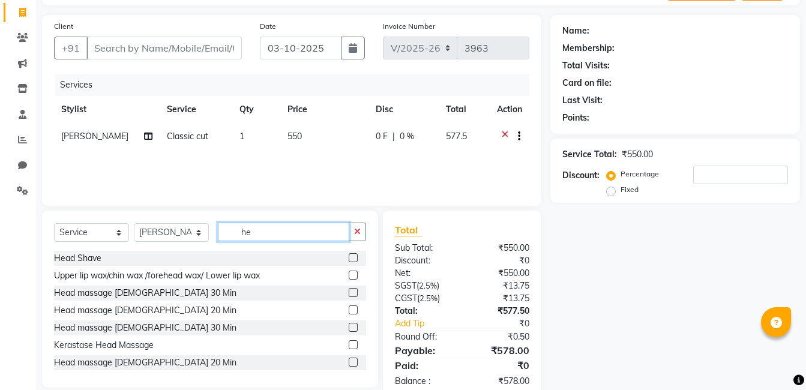
type input "h"
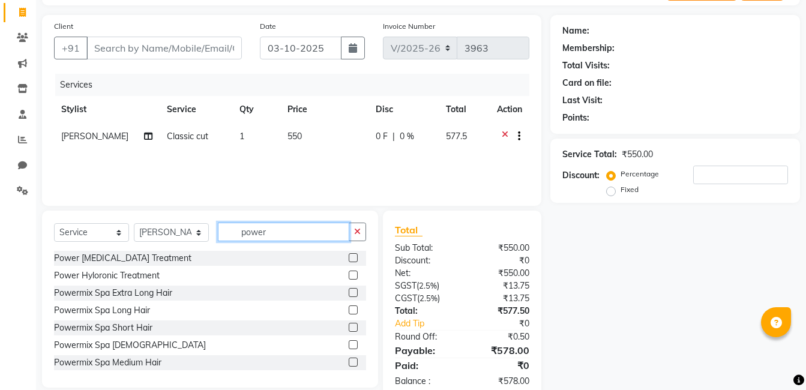
type input "power"
click at [349, 346] on label at bounding box center [353, 344] width 9 height 9
click at [349, 346] on input "checkbox" at bounding box center [353, 346] width 8 height 8
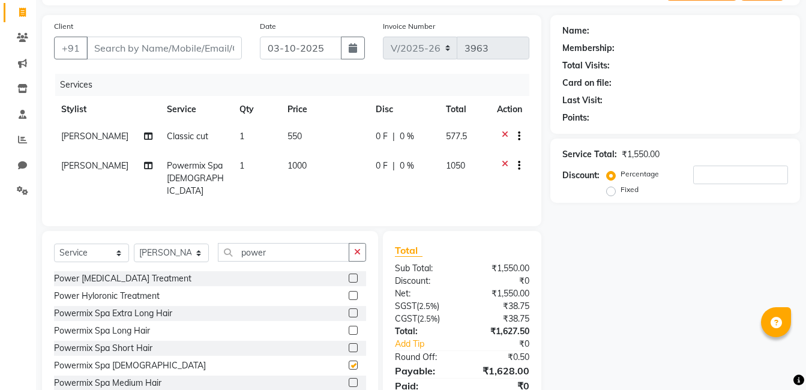
checkbox input "false"
click at [397, 128] on td "0 F | 0 %" at bounding box center [404, 137] width 71 height 29
select select "60255"
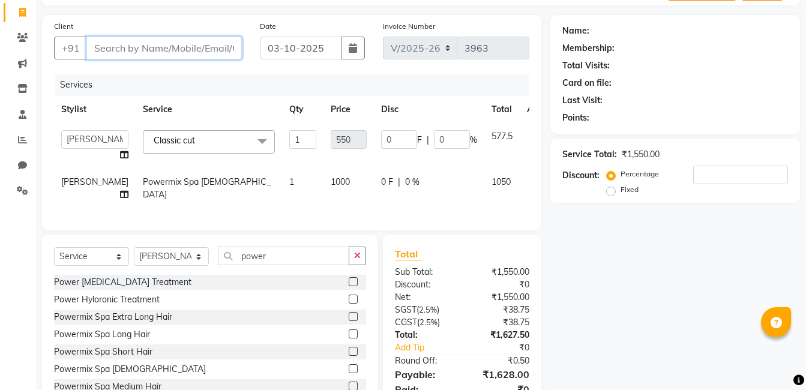
click at [201, 50] on input "Client" at bounding box center [164, 48] width 156 height 23
type input "8"
type input "0"
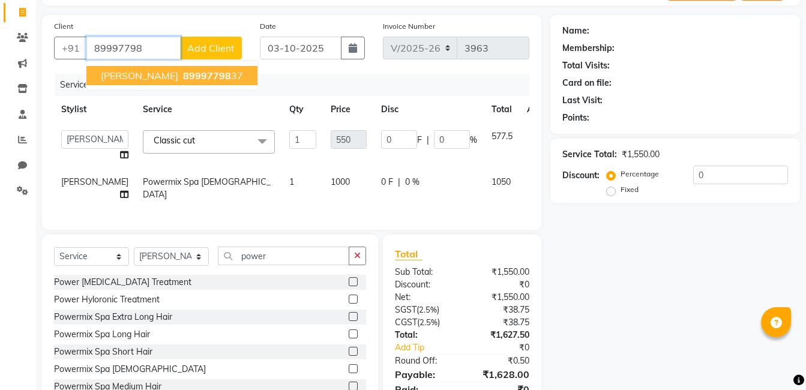
click at [194, 75] on button "athrav 89997798 37" at bounding box center [171, 75] width 171 height 19
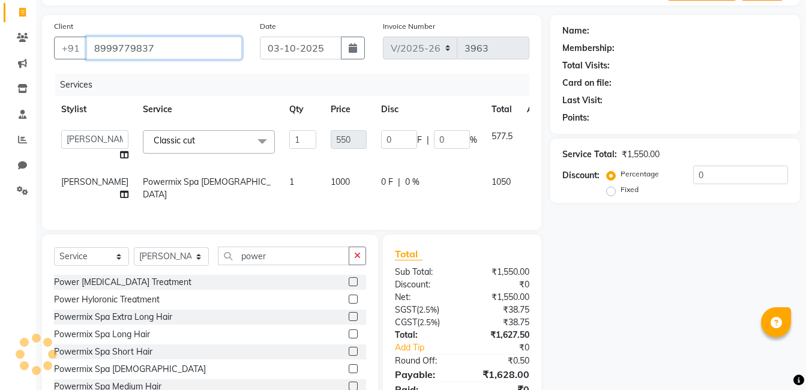
type input "8999779837"
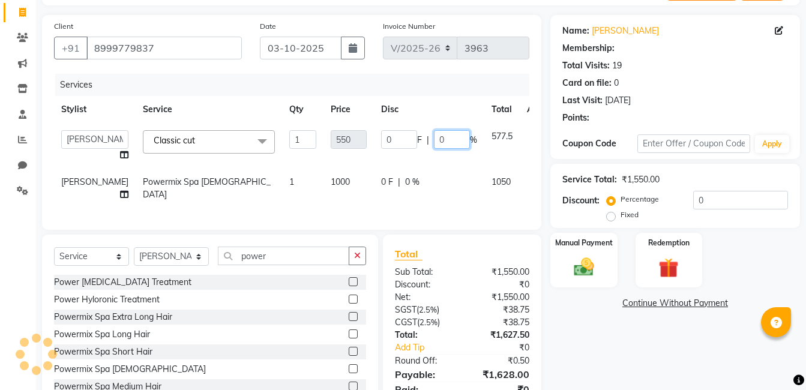
drag, startPoint x: 423, startPoint y: 145, endPoint x: 393, endPoint y: 145, distance: 30.0
click at [393, 145] on div "0 F | 0 %" at bounding box center [429, 139] width 96 height 19
type input "100"
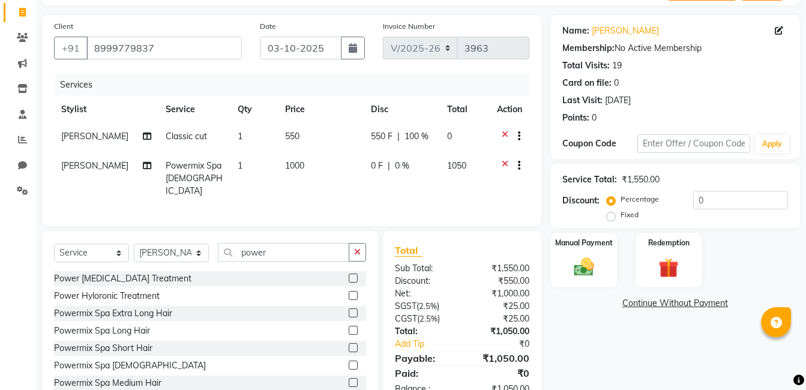
click at [382, 207] on div "Services Stylist Service Qty Price Disc Total Action Swapnil jadhav Classic cut…" at bounding box center [292, 144] width 476 height 140
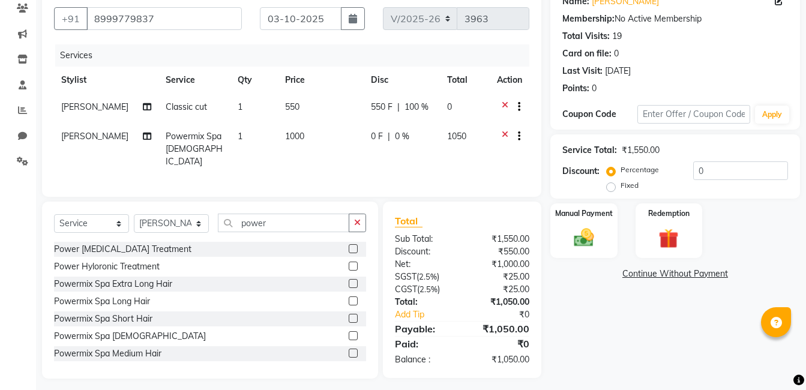
scroll to position [107, 0]
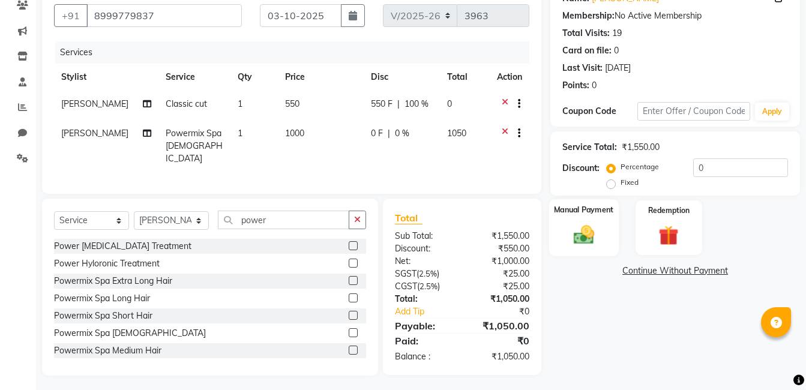
click at [579, 238] on img at bounding box center [584, 235] width 34 height 24
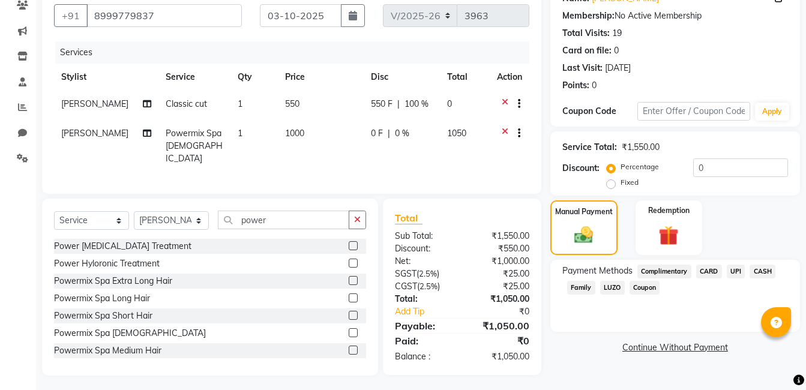
click at [765, 270] on span "CASH" at bounding box center [763, 272] width 26 height 14
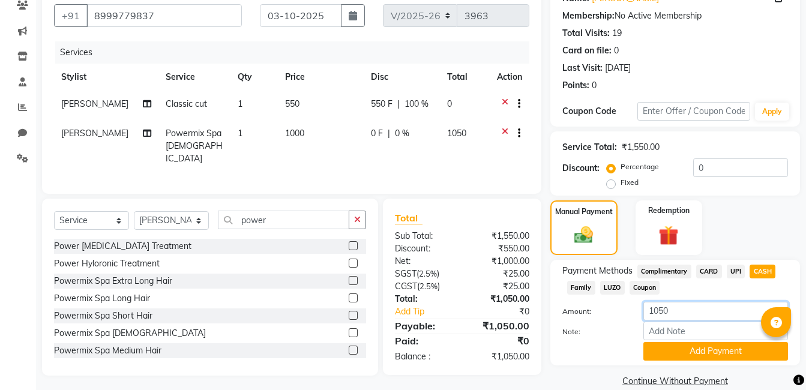
drag, startPoint x: 692, startPoint y: 311, endPoint x: 622, endPoint y: 315, distance: 69.8
click at [622, 315] on div "Amount: 1050" at bounding box center [676, 312] width 244 height 20
type input "500"
click at [726, 354] on button "Add Payment" at bounding box center [716, 351] width 145 height 19
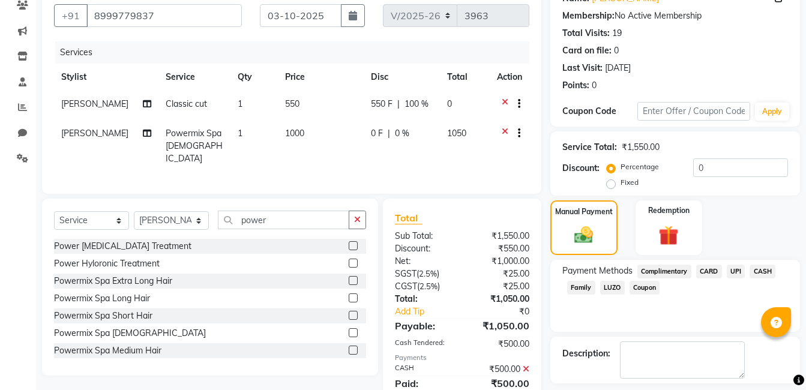
click at [711, 272] on span "CARD" at bounding box center [709, 272] width 26 height 14
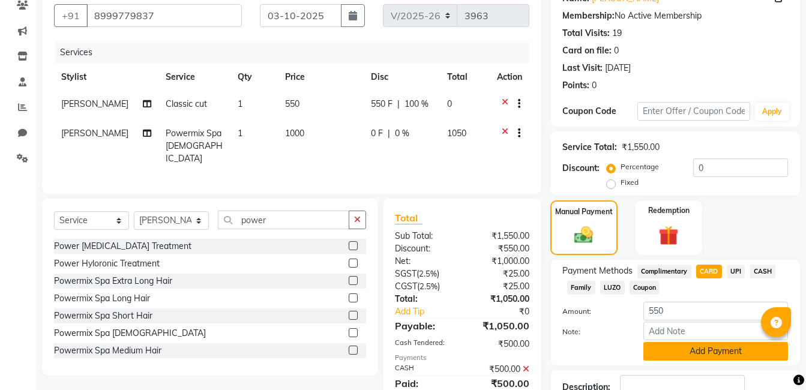
click at [686, 357] on button "Add Payment" at bounding box center [716, 351] width 145 height 19
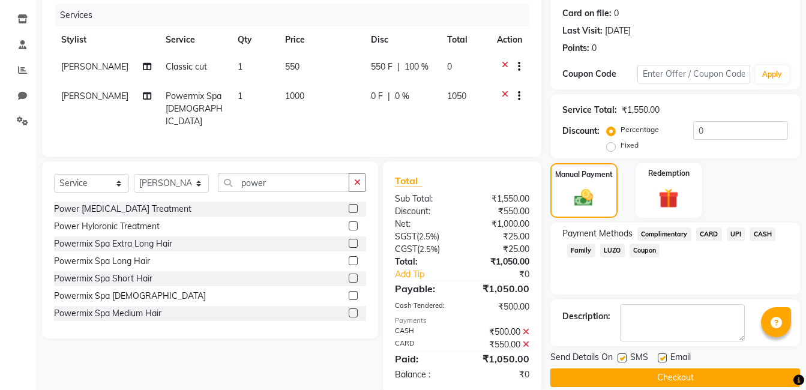
scroll to position [162, 0]
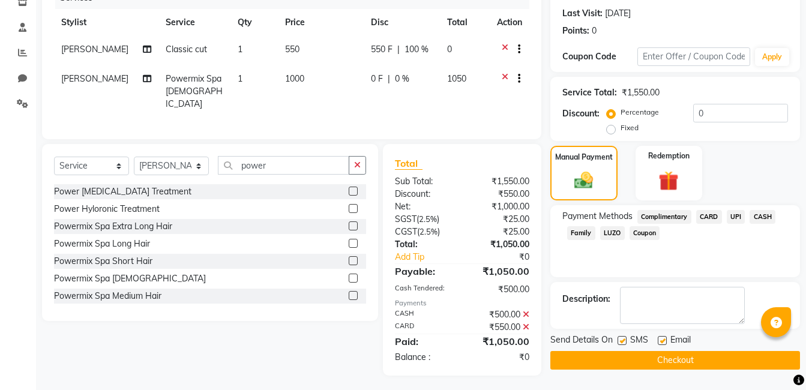
click at [665, 363] on button "Checkout" at bounding box center [676, 360] width 250 height 19
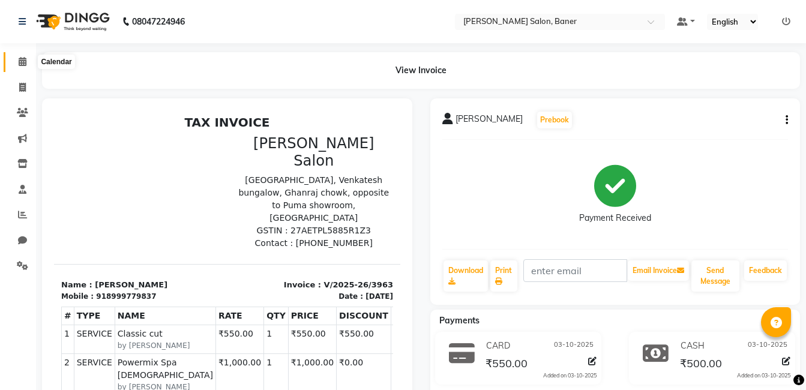
drag, startPoint x: 25, startPoint y: 61, endPoint x: 49, endPoint y: 70, distance: 25.4
click at [25, 61] on icon at bounding box center [23, 61] width 8 height 9
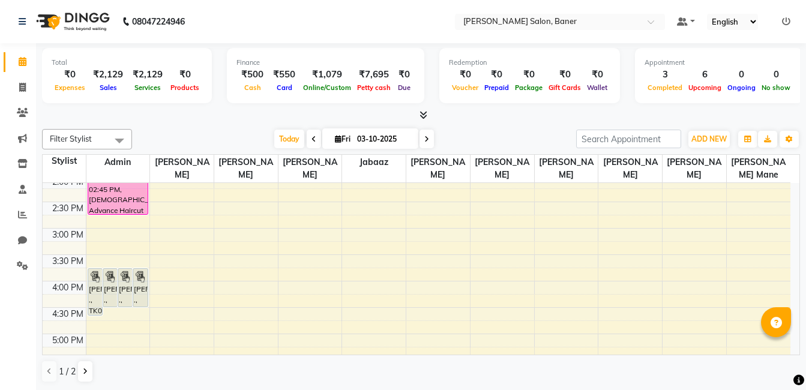
scroll to position [300, 0]
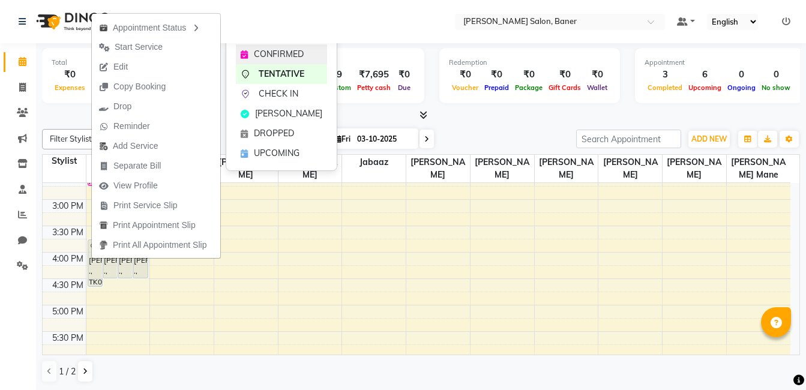
click at [293, 61] on div "CONFIRMED" at bounding box center [281, 54] width 91 height 20
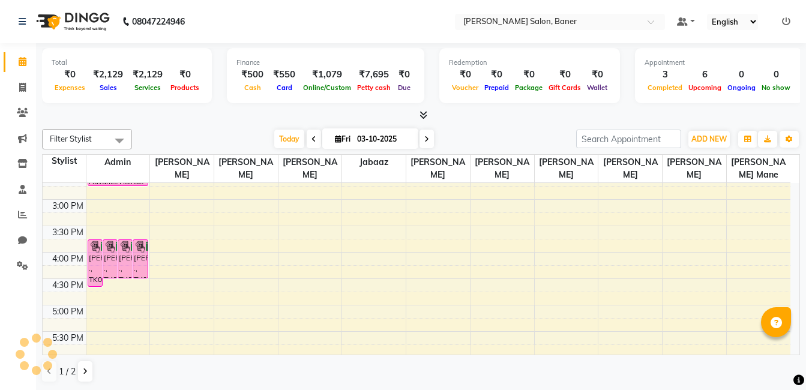
click at [202, 131] on div "Today Fri 03-10-2025" at bounding box center [354, 139] width 432 height 18
click at [196, 123] on div "Total ₹0 Expenses ₹2,129 Sales ₹2,129 Services ₹0 Products Finance ₹500 Cash ₹5…" at bounding box center [421, 217] width 770 height 348
click at [201, 121] on div at bounding box center [421, 115] width 758 height 13
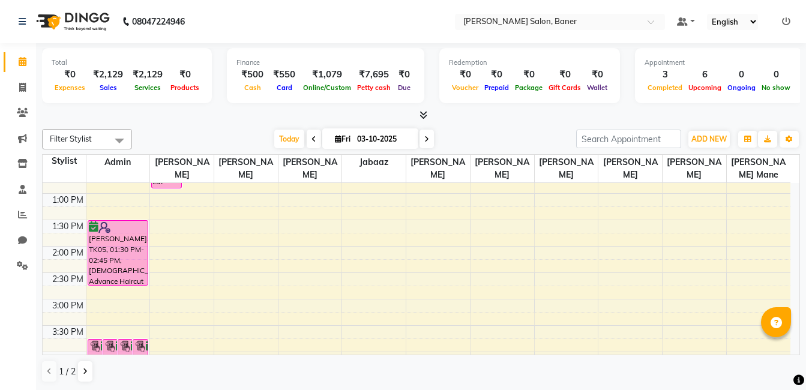
scroll to position [180, 0]
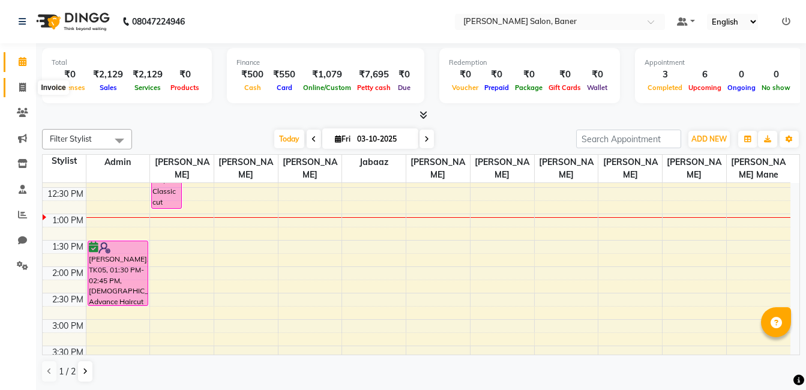
drag, startPoint x: 20, startPoint y: 89, endPoint x: 37, endPoint y: 89, distance: 17.4
click at [20, 89] on icon at bounding box center [22, 87] width 7 height 9
select select "service"
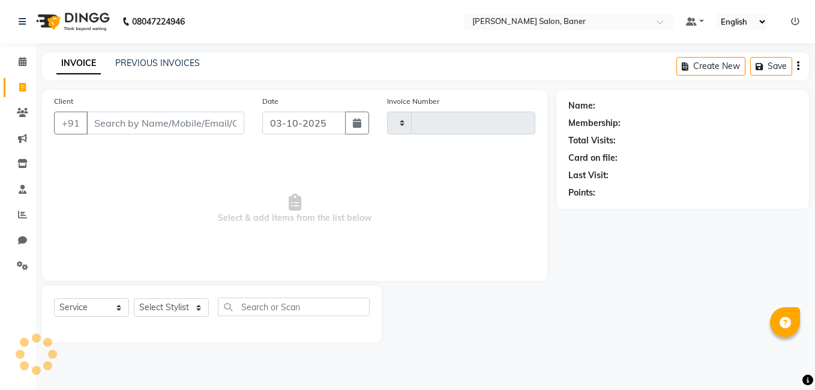
type input "3964"
select select "7115"
click at [178, 60] on link "PREVIOUS INVOICES" at bounding box center [157, 63] width 85 height 11
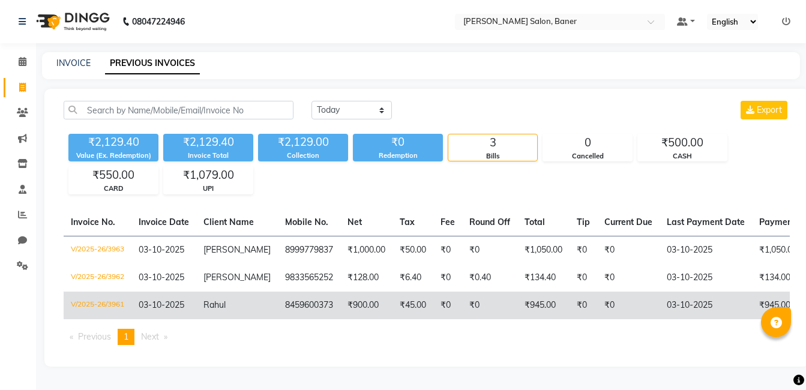
click at [393, 301] on td "₹45.00" at bounding box center [413, 306] width 41 height 28
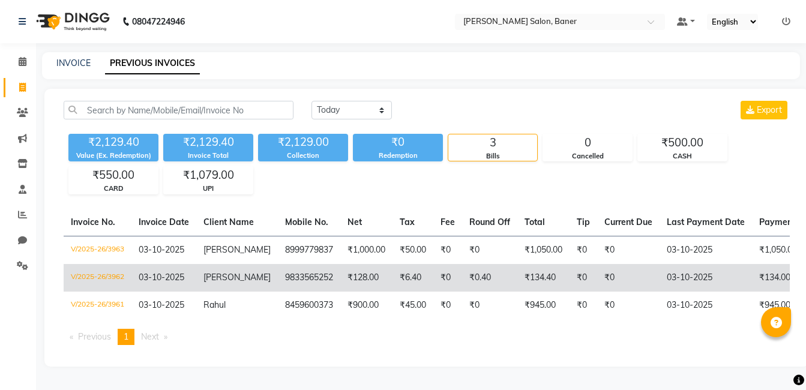
click at [502, 281] on td "₹0.40" at bounding box center [489, 278] width 55 height 28
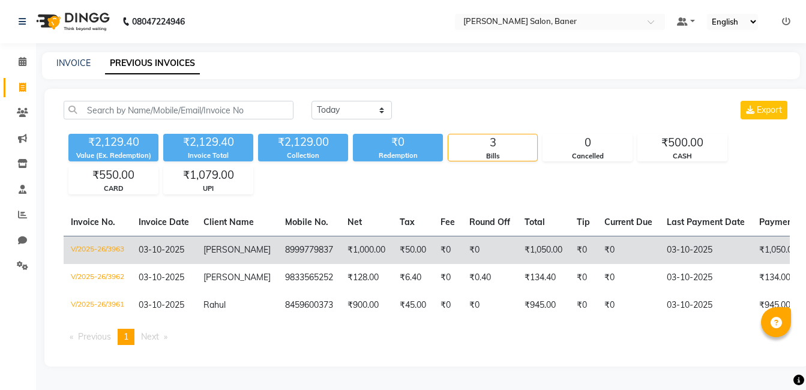
click at [639, 251] on td "₹0" at bounding box center [628, 250] width 62 height 28
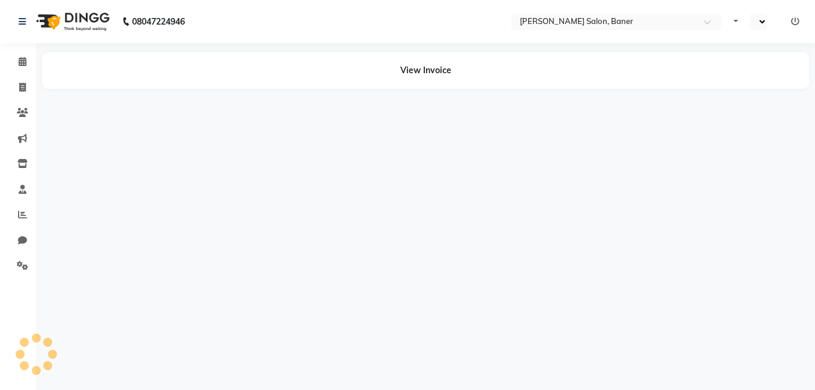
select select "en"
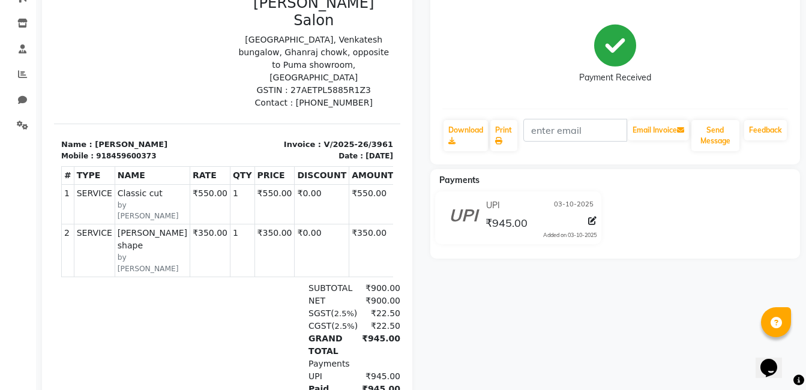
scroll to position [78, 0]
